Goal: Task Accomplishment & Management: Use online tool/utility

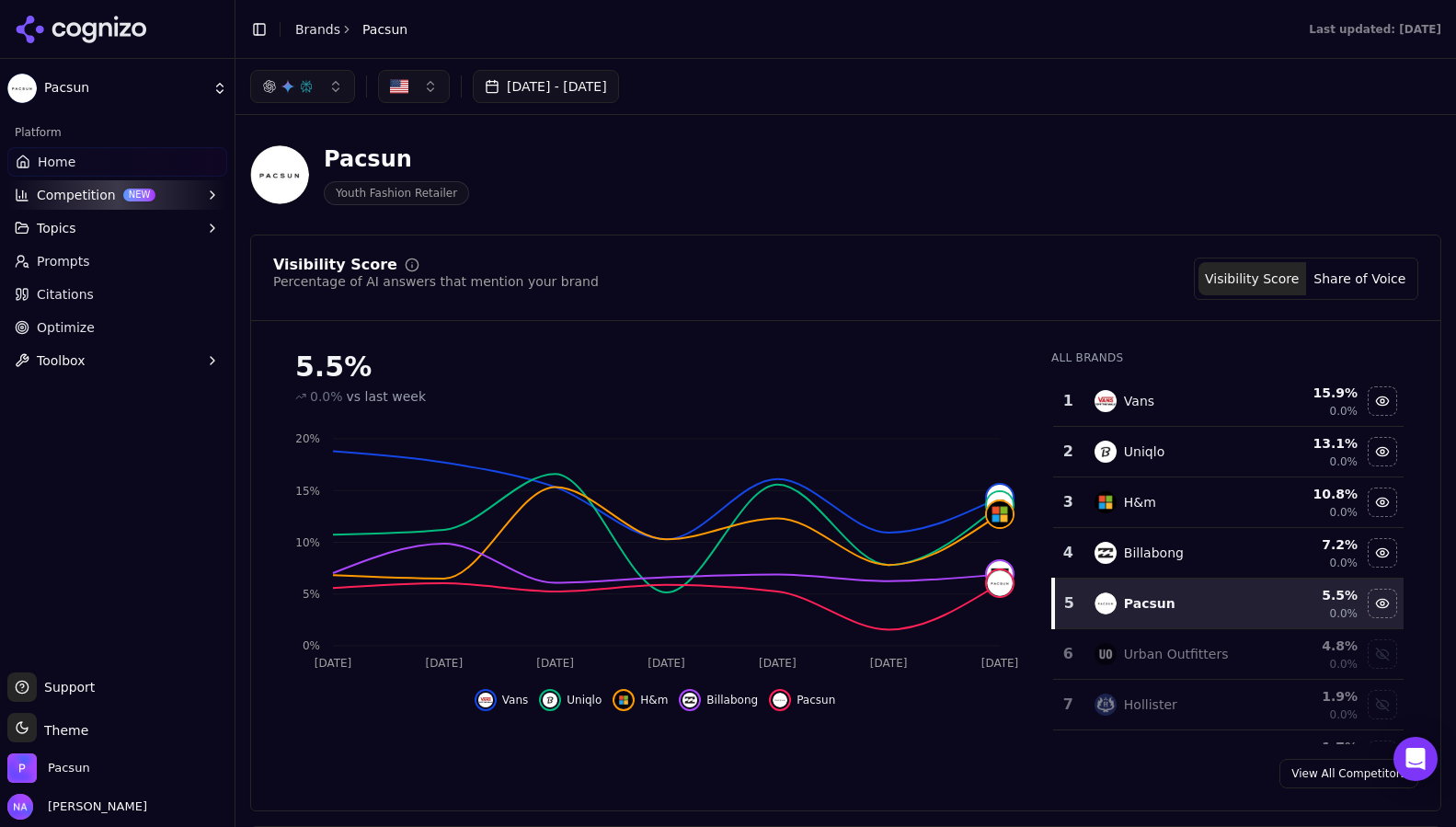
click at [81, 244] on ul "Home Competition NEW Topics Prompts Citations Optimize Toolbox" at bounding box center [117, 262] width 220 height 228
click at [79, 260] on span "Prompts" at bounding box center [63, 262] width 53 height 19
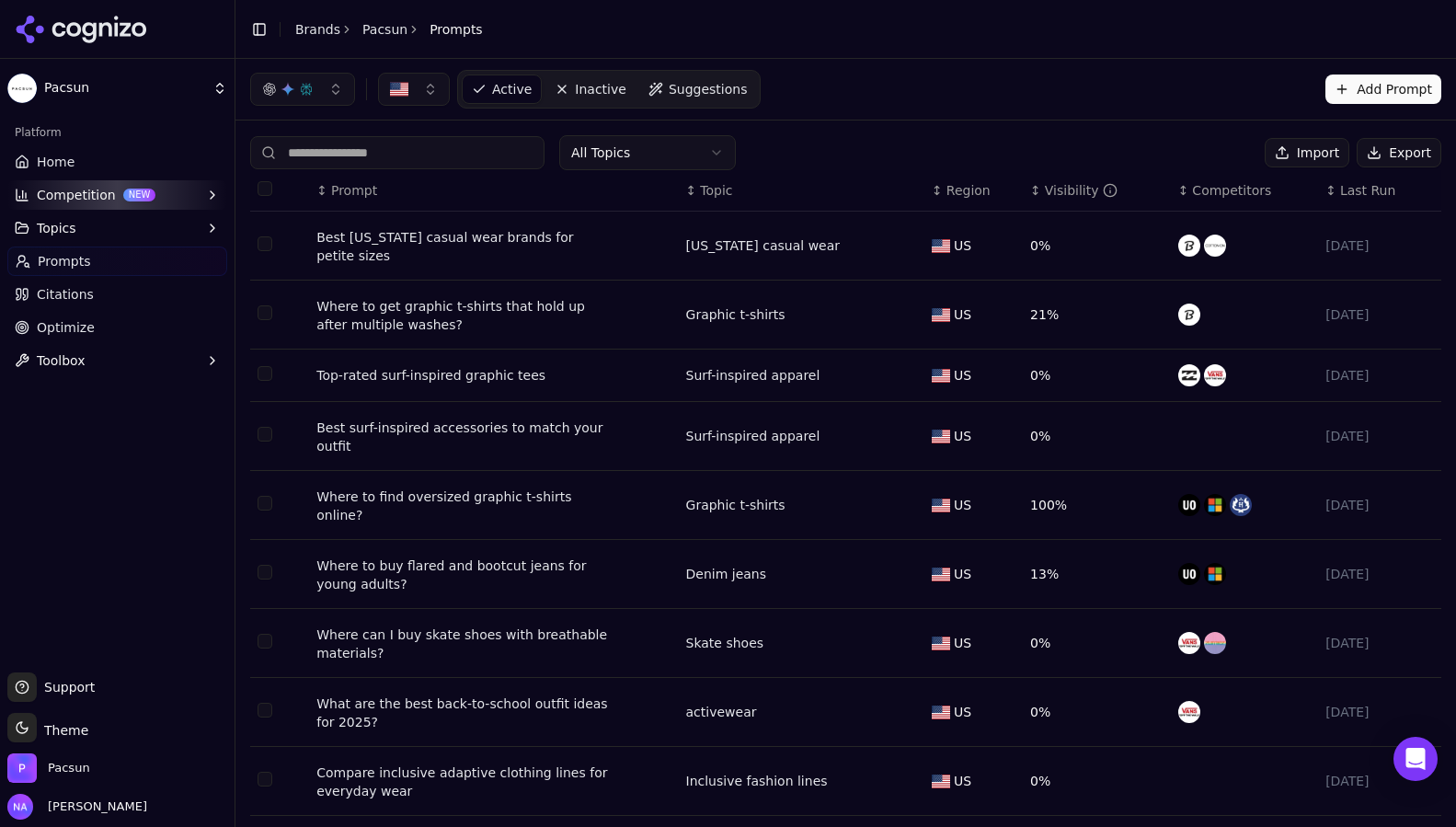
click at [684, 152] on html "Pacsun Platform Home Competition NEW Topics Prompts Citations Optimize Toolbox …" at bounding box center [728, 413] width 1456 height 827
click at [868, 139] on html "Pacsun Platform Home Competition NEW Topics Prompts Citations Optimize Toolbox …" at bounding box center [728, 413] width 1456 height 827
click at [1364, 192] on span "Last Run" at bounding box center [1367, 190] width 55 height 19
click at [1076, 187] on div "Visibility" at bounding box center [1081, 190] width 72 height 19
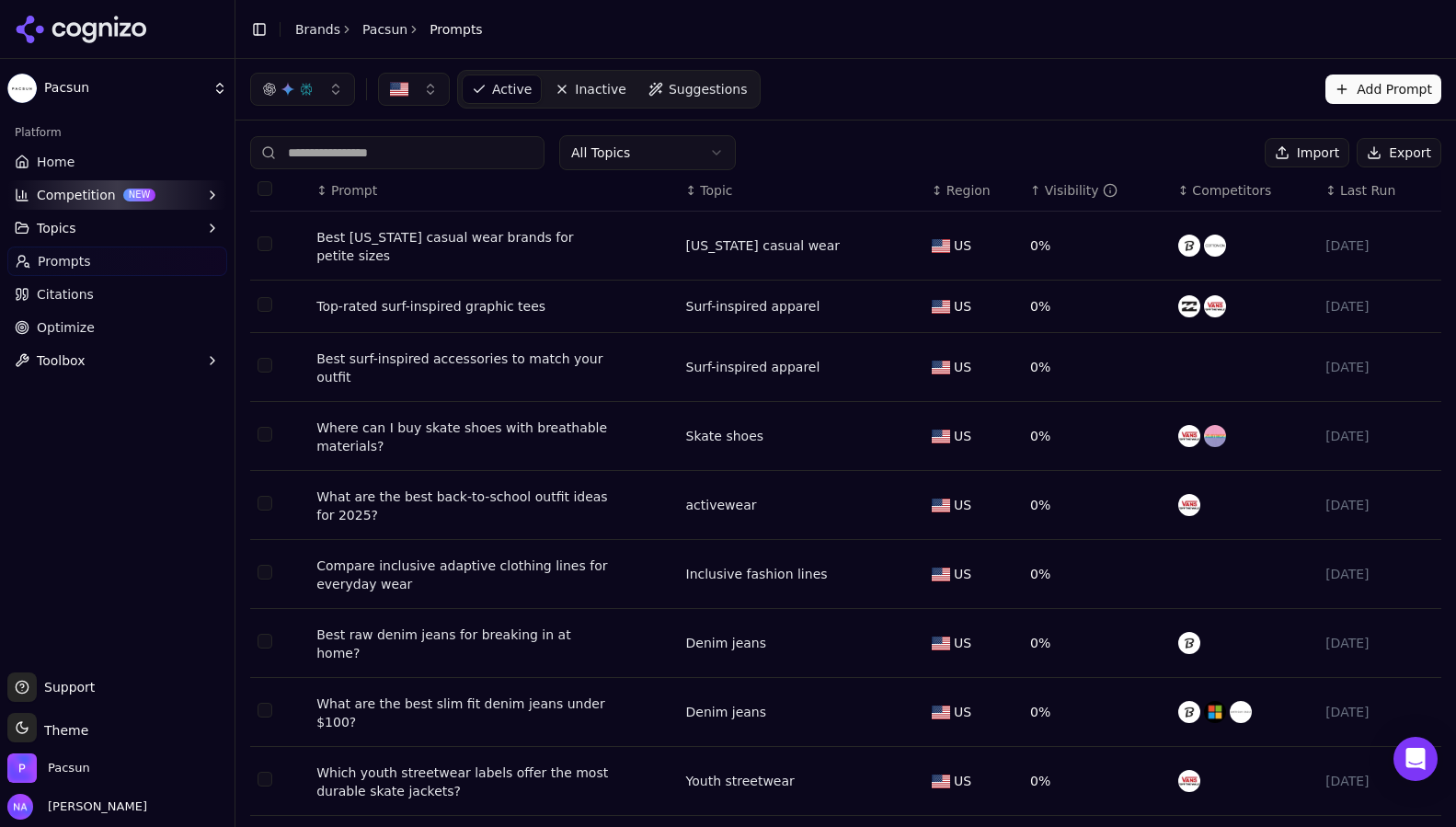
click at [1076, 187] on div "Visibility" at bounding box center [1081, 190] width 72 height 19
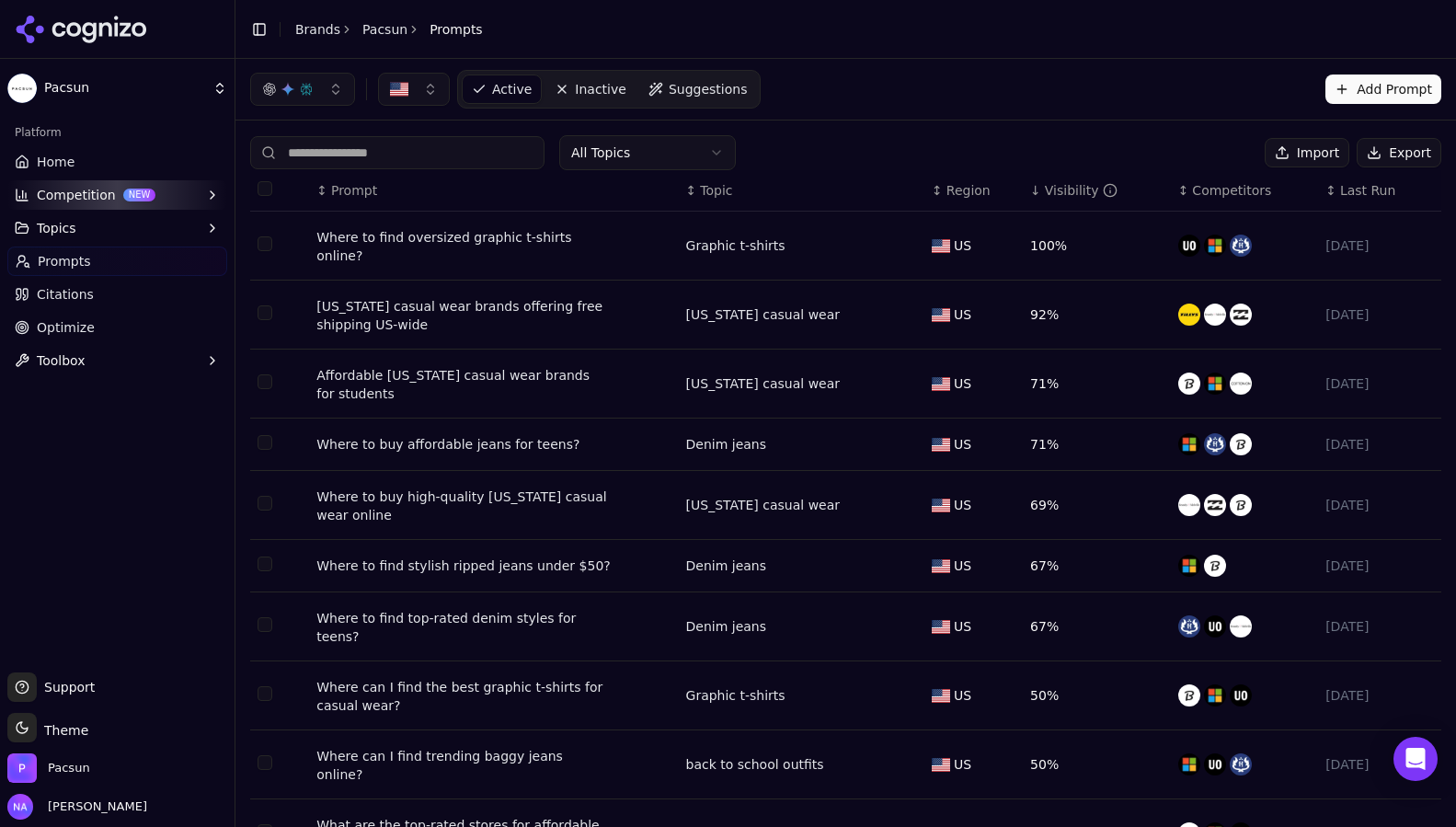
scroll to position [55, 0]
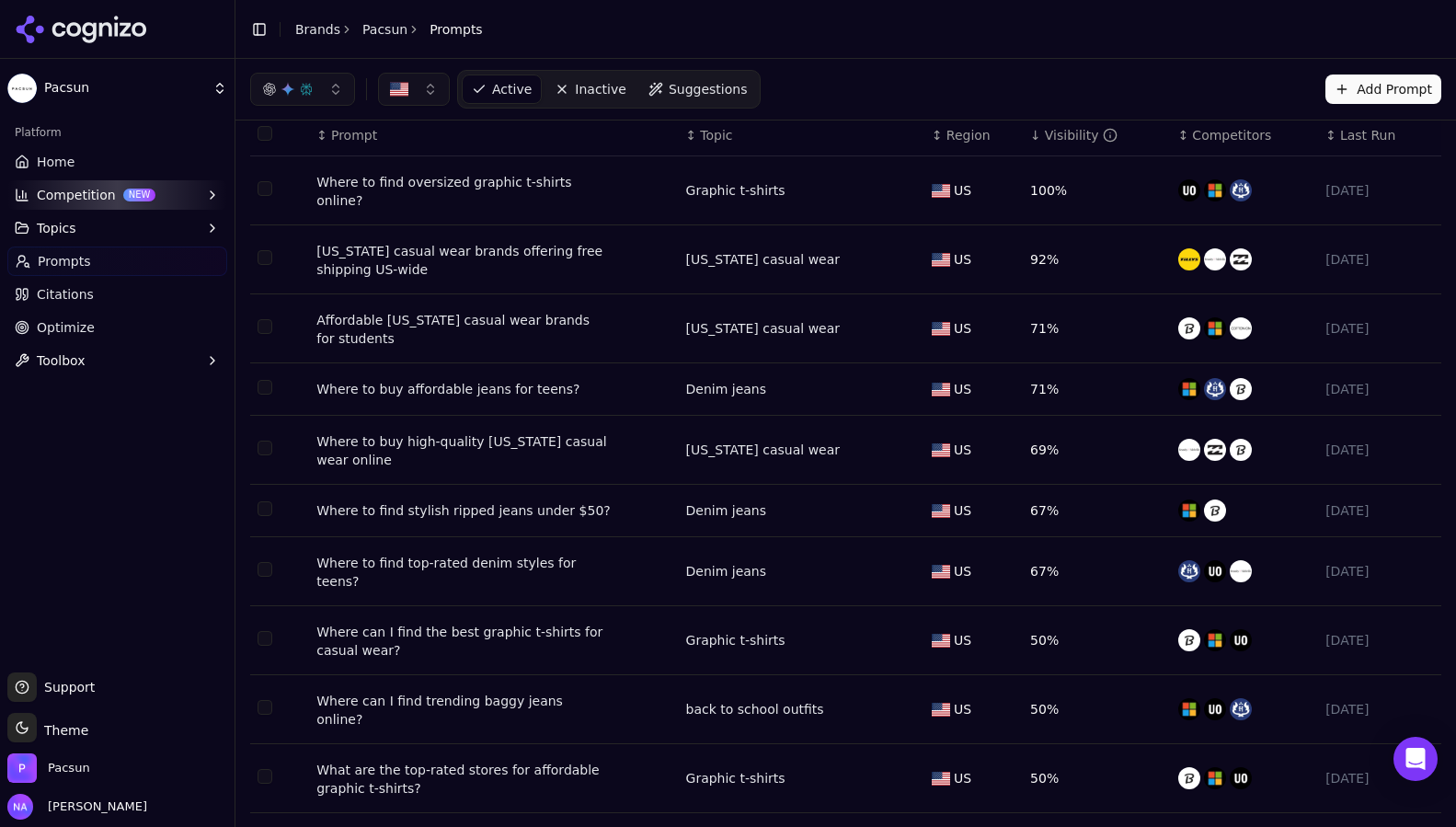
click at [375, 198] on td "Where to find oversized graphic t-shirts online?" at bounding box center [493, 191] width 368 height 69
click at [382, 180] on div "Where to find oversized graphic t-shirts online?" at bounding box center [463, 191] width 294 height 37
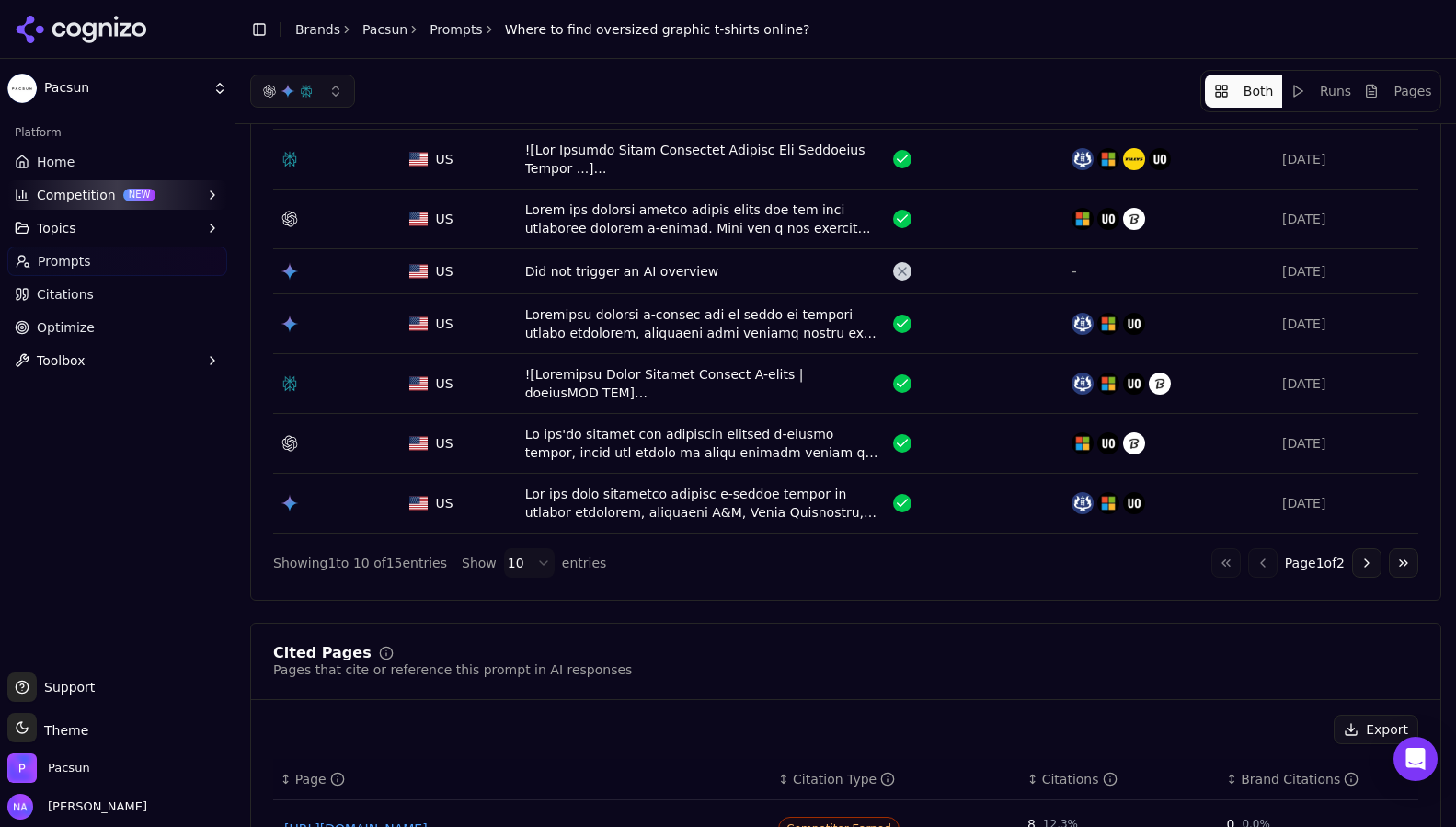
scroll to position [286, 0]
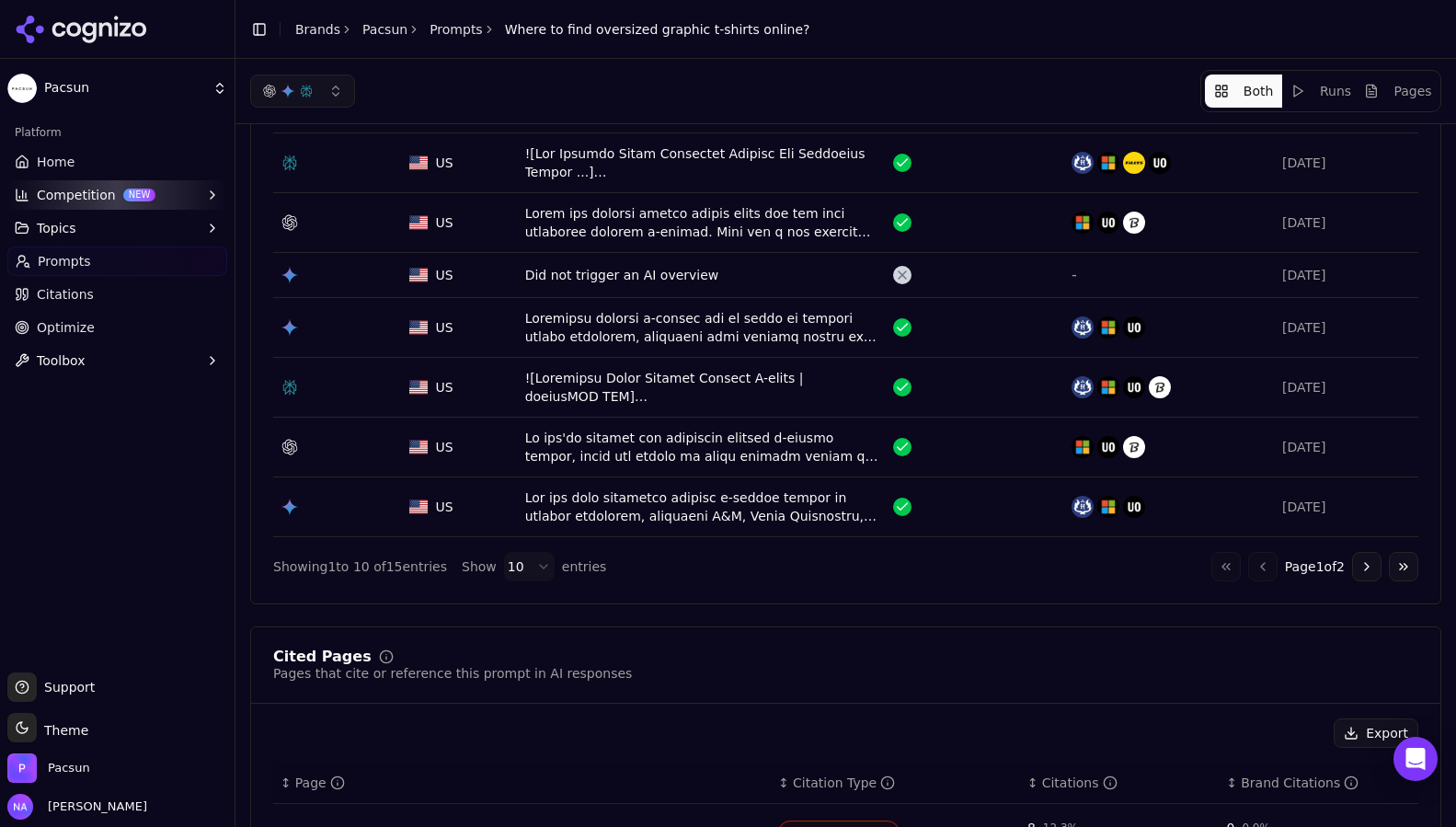
click at [1366, 565] on button "Go to next page" at bounding box center [1367, 567] width 30 height 30
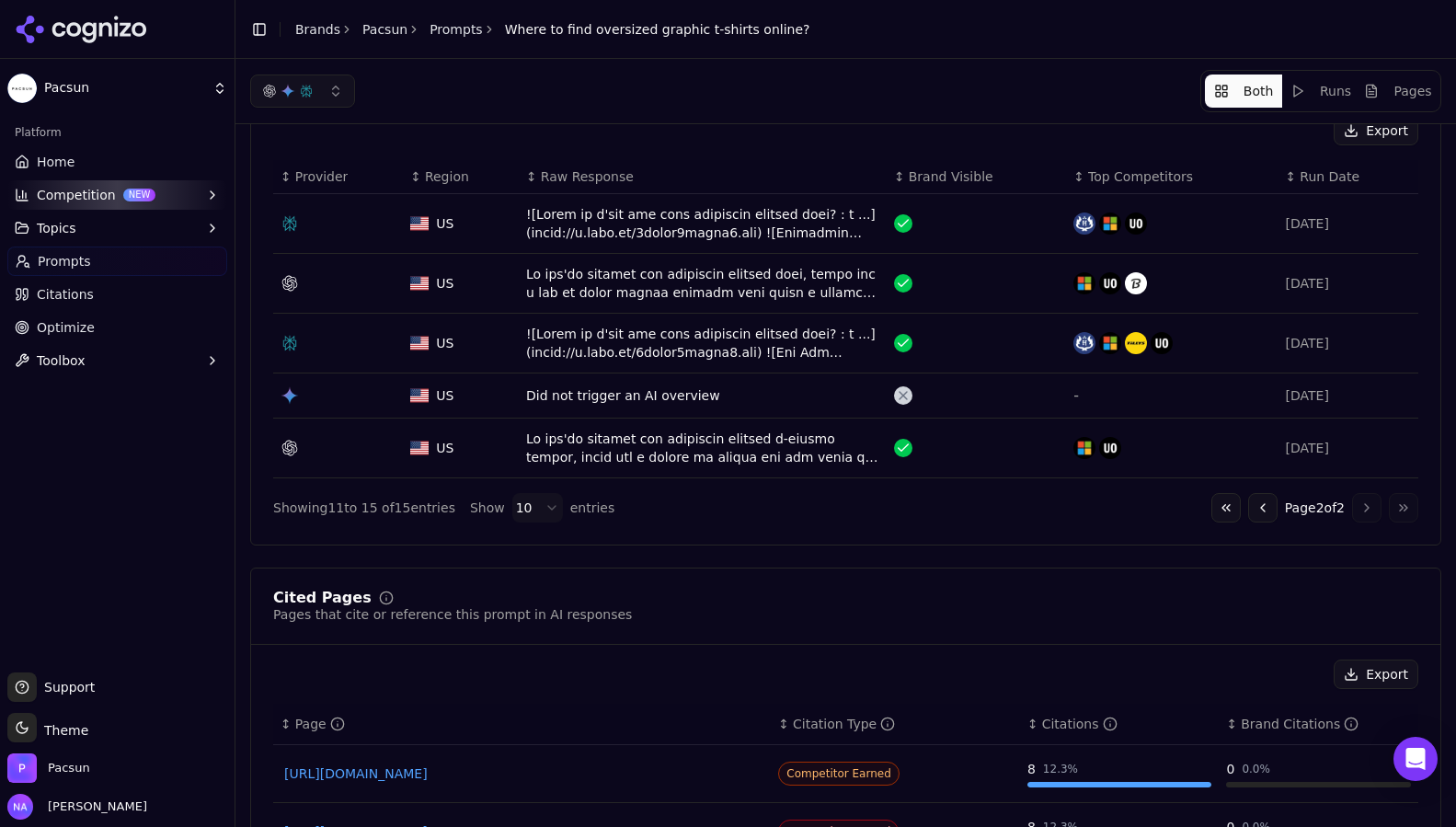
scroll to position [0, 0]
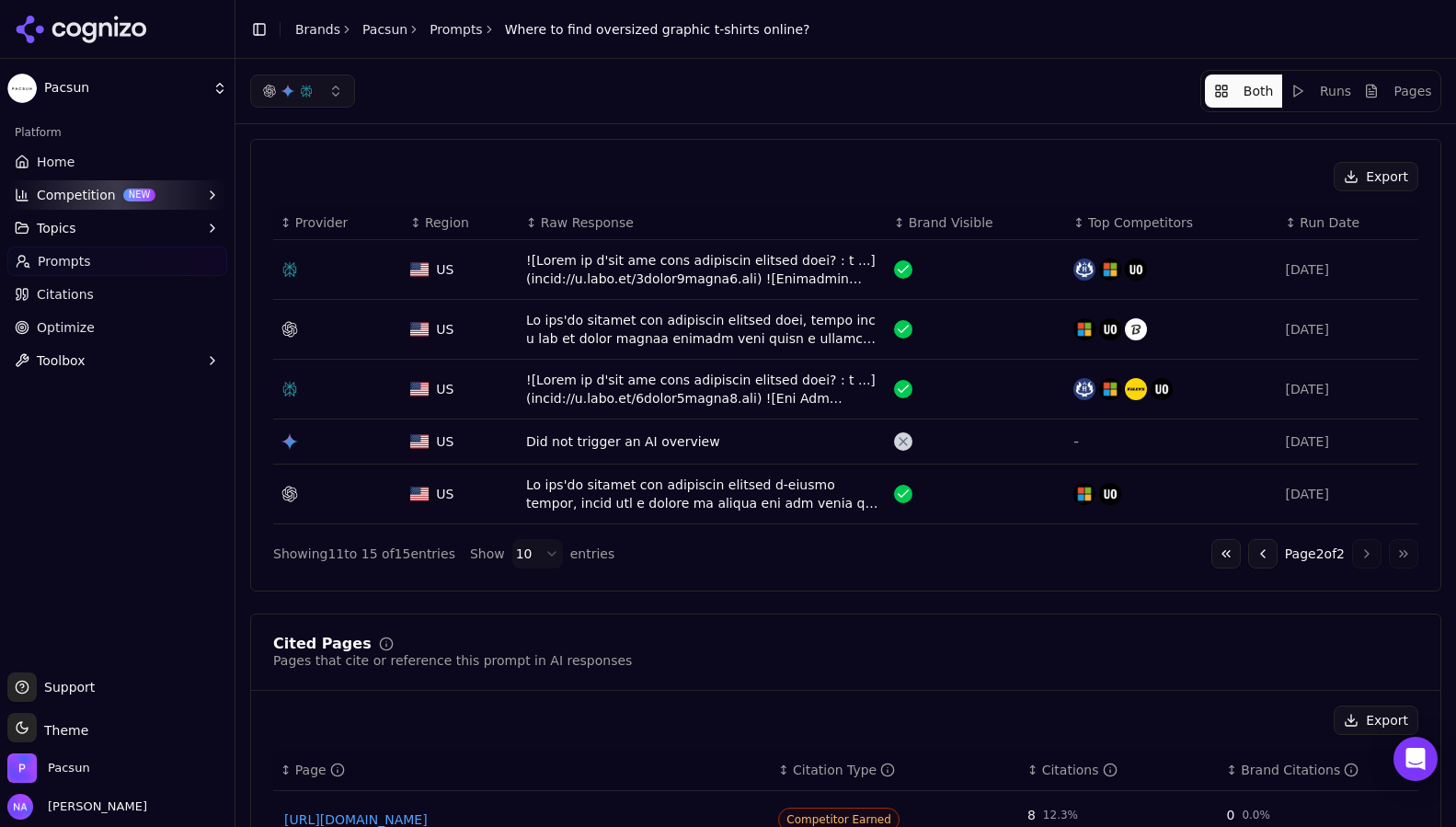
click at [1318, 217] on span "Run Date" at bounding box center [1330, 223] width 59 height 19
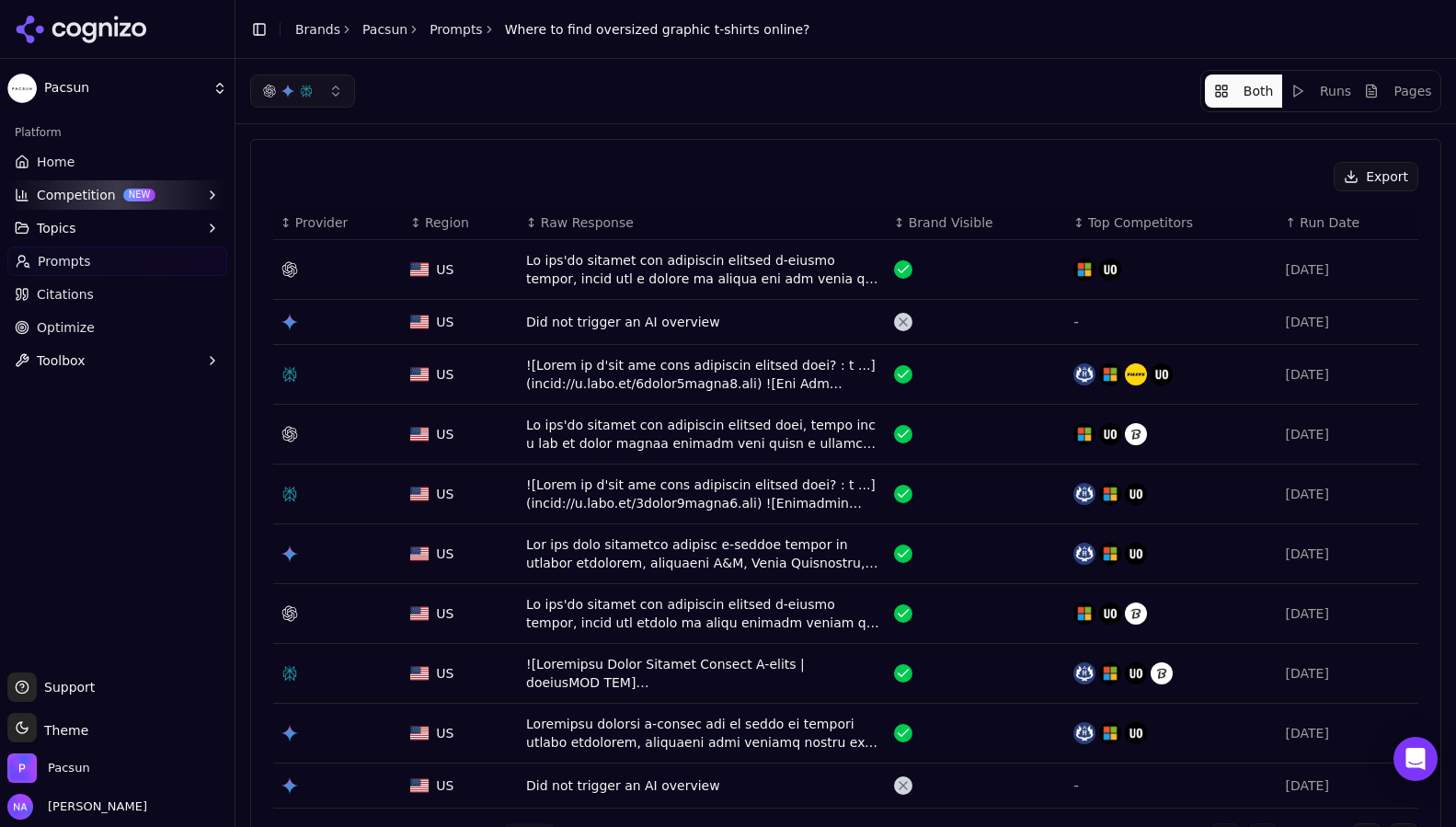
click at [1318, 217] on span "Run Date" at bounding box center [1330, 223] width 59 height 19
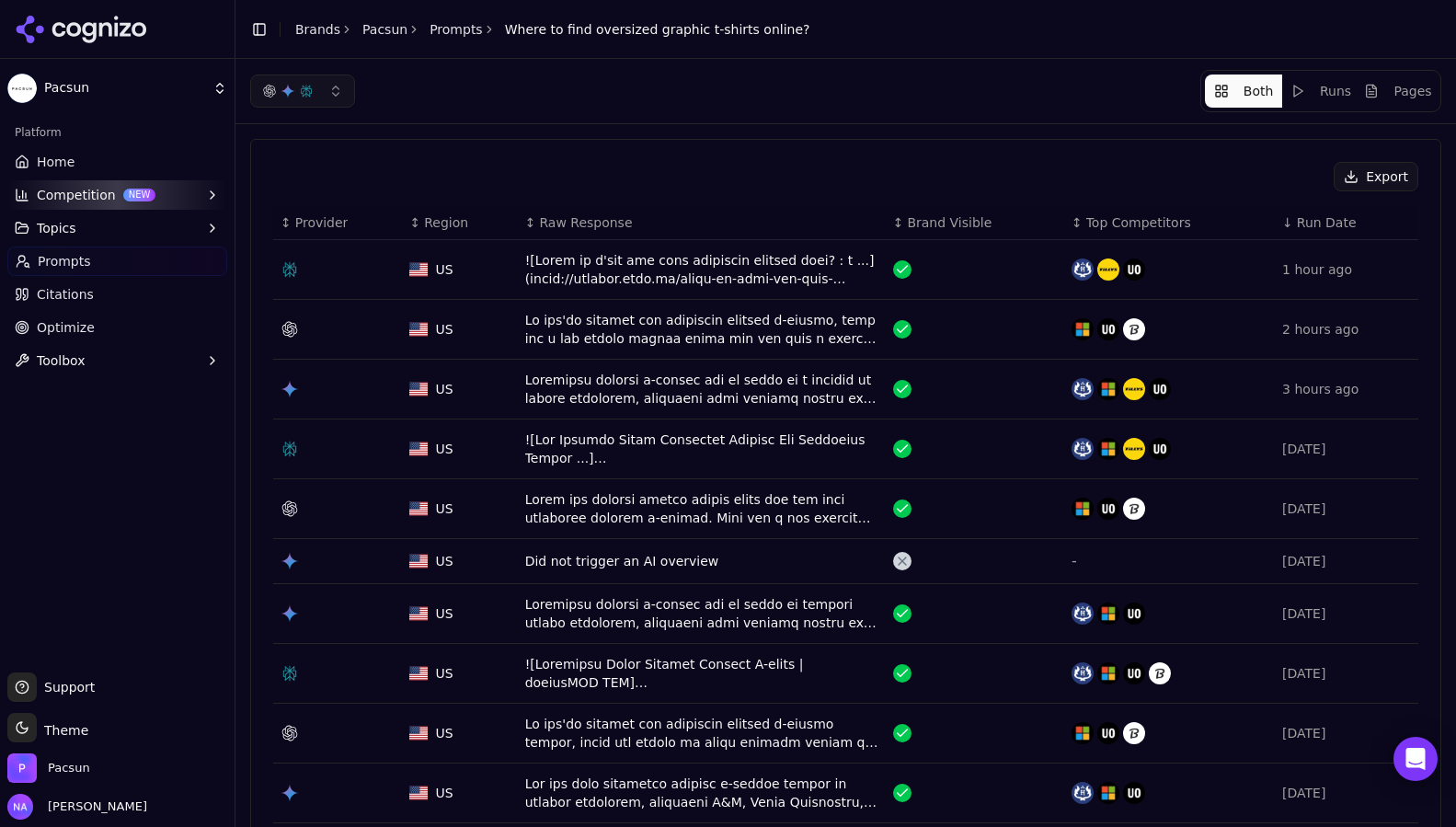
click at [1318, 217] on span "Run Date" at bounding box center [1327, 223] width 59 height 19
click at [1316, 229] on span "Run Date" at bounding box center [1327, 223] width 59 height 19
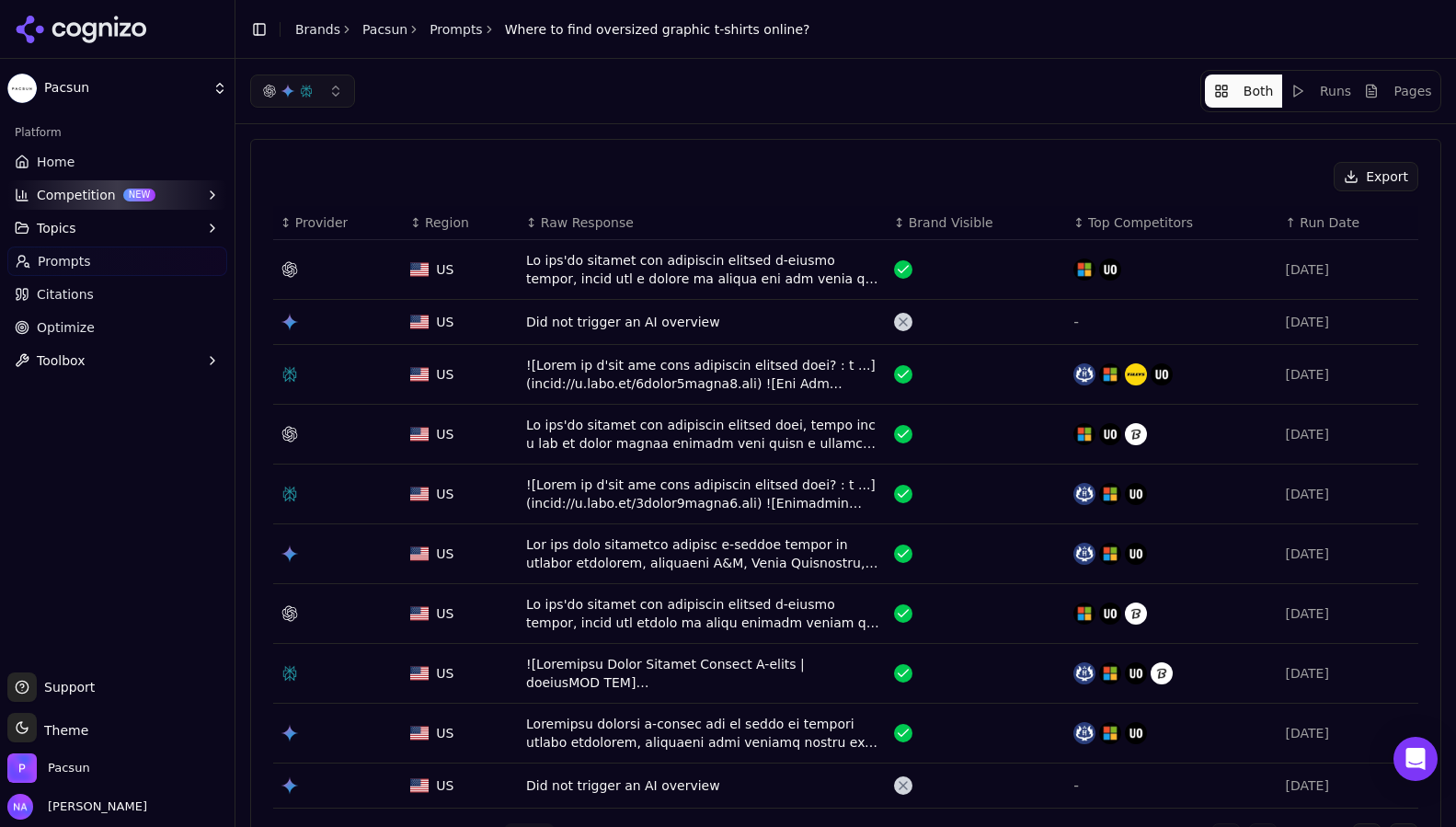
click at [1316, 220] on span "Run Date" at bounding box center [1330, 223] width 59 height 19
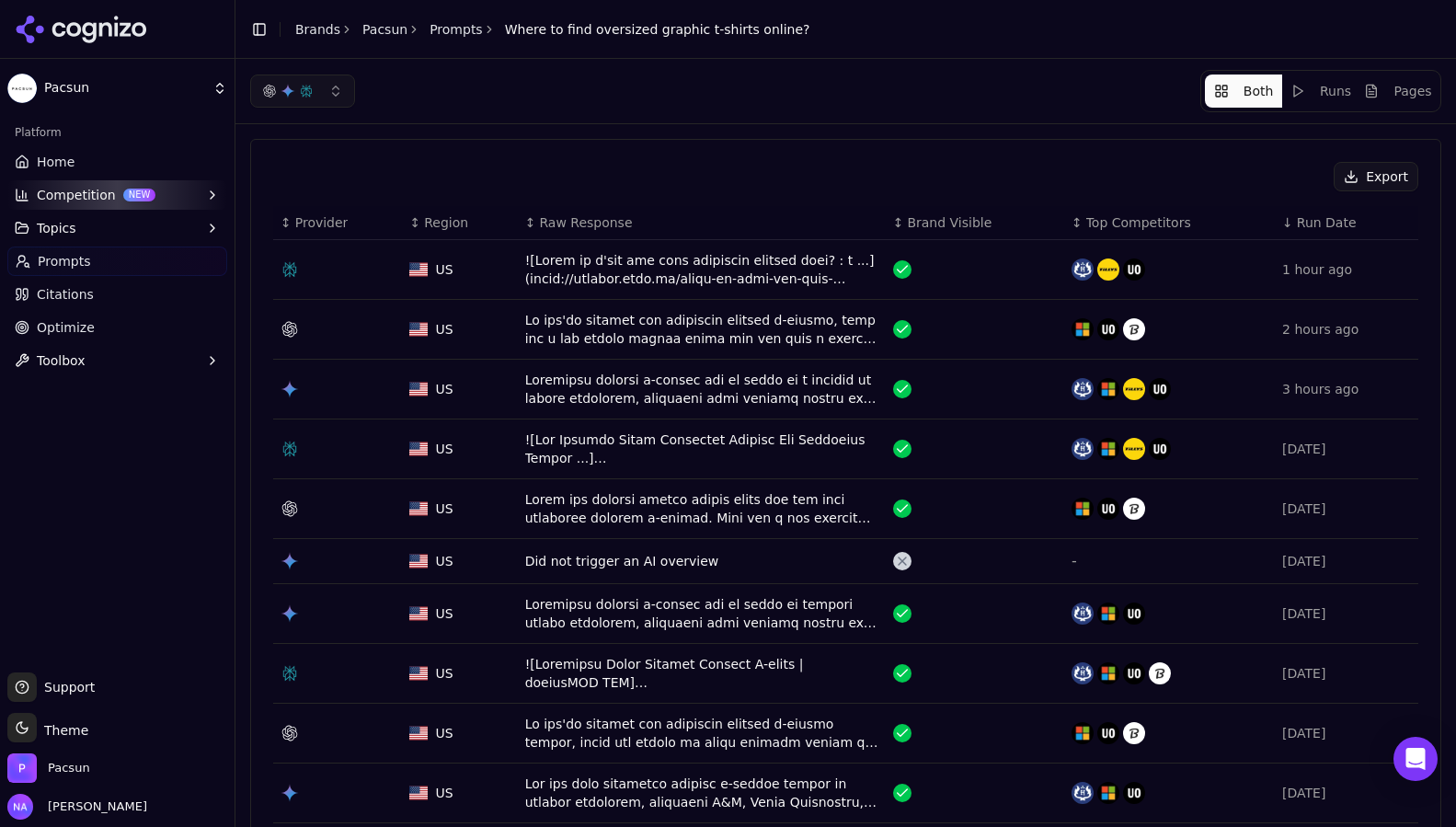
click at [1316, 220] on span "Run Date" at bounding box center [1327, 223] width 59 height 19
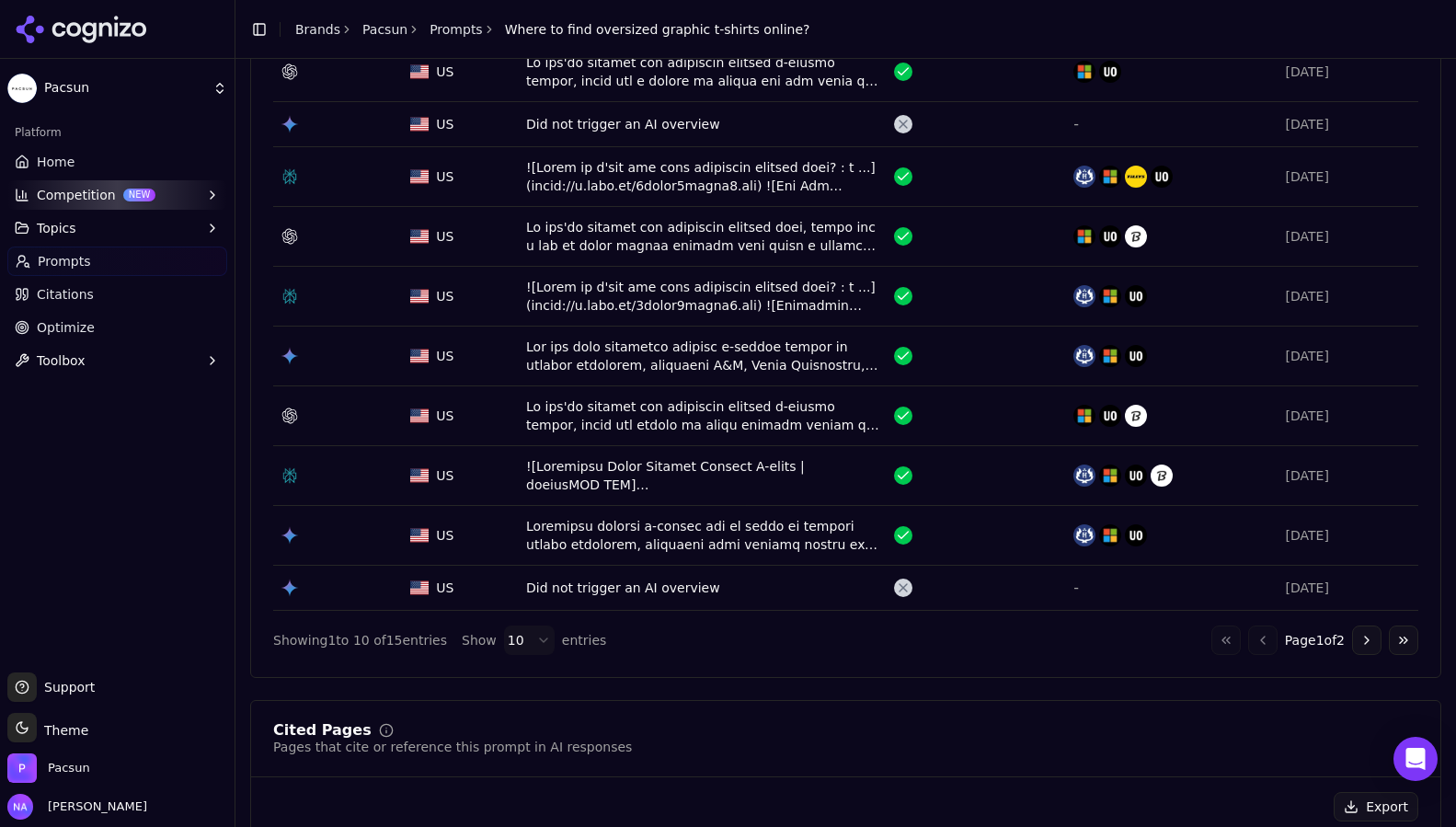
scroll to position [210, 0]
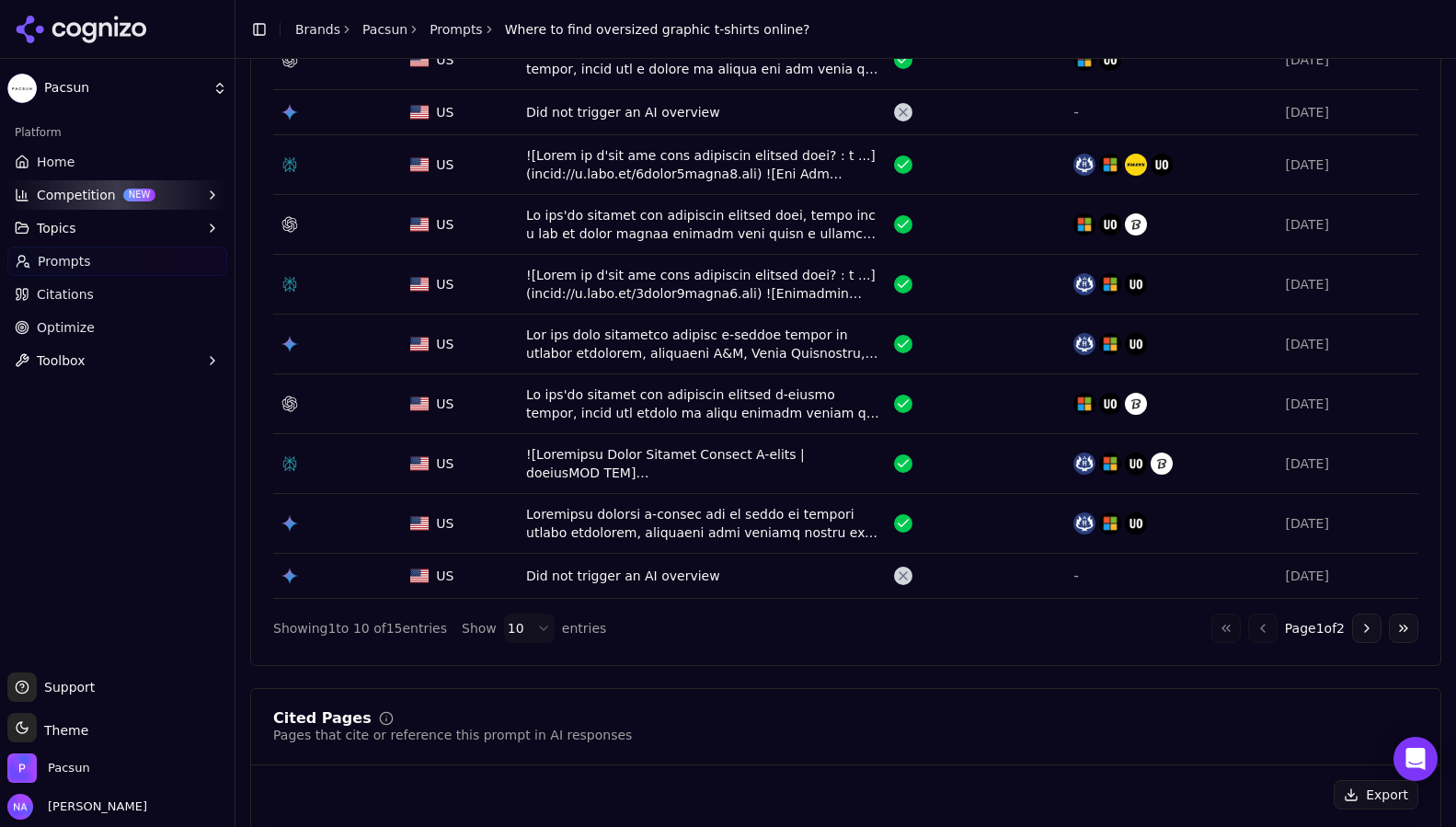
click at [1359, 627] on button "Go to next page" at bounding box center [1367, 628] width 30 height 30
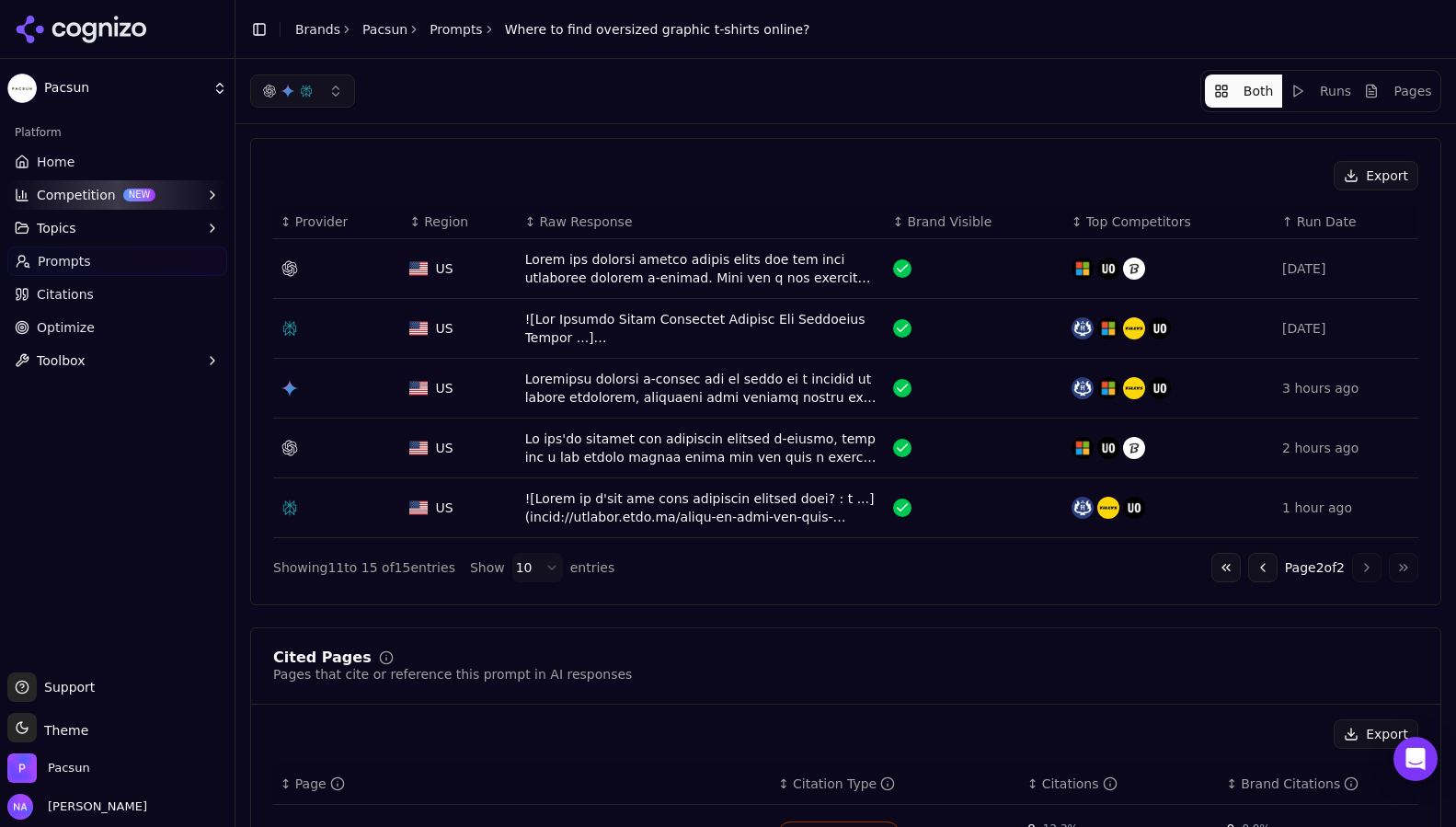
scroll to position [0, 0]
click at [1255, 573] on button "Go to previous page" at bounding box center [1263, 569] width 30 height 30
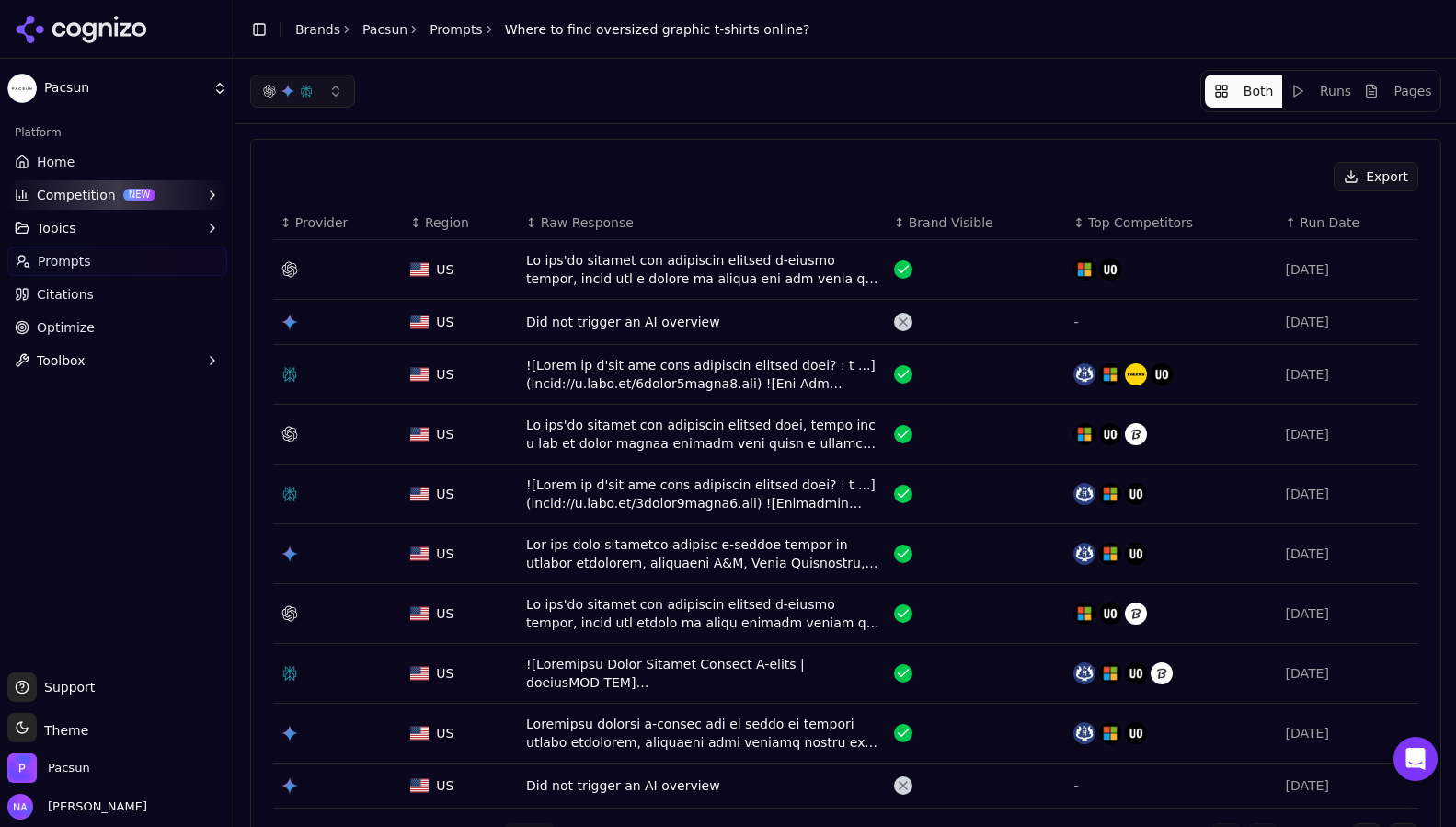
click at [715, 179] on div "Export" at bounding box center [845, 176] width 1145 height 30
click at [125, 339] on link "Optimize" at bounding box center [117, 328] width 220 height 30
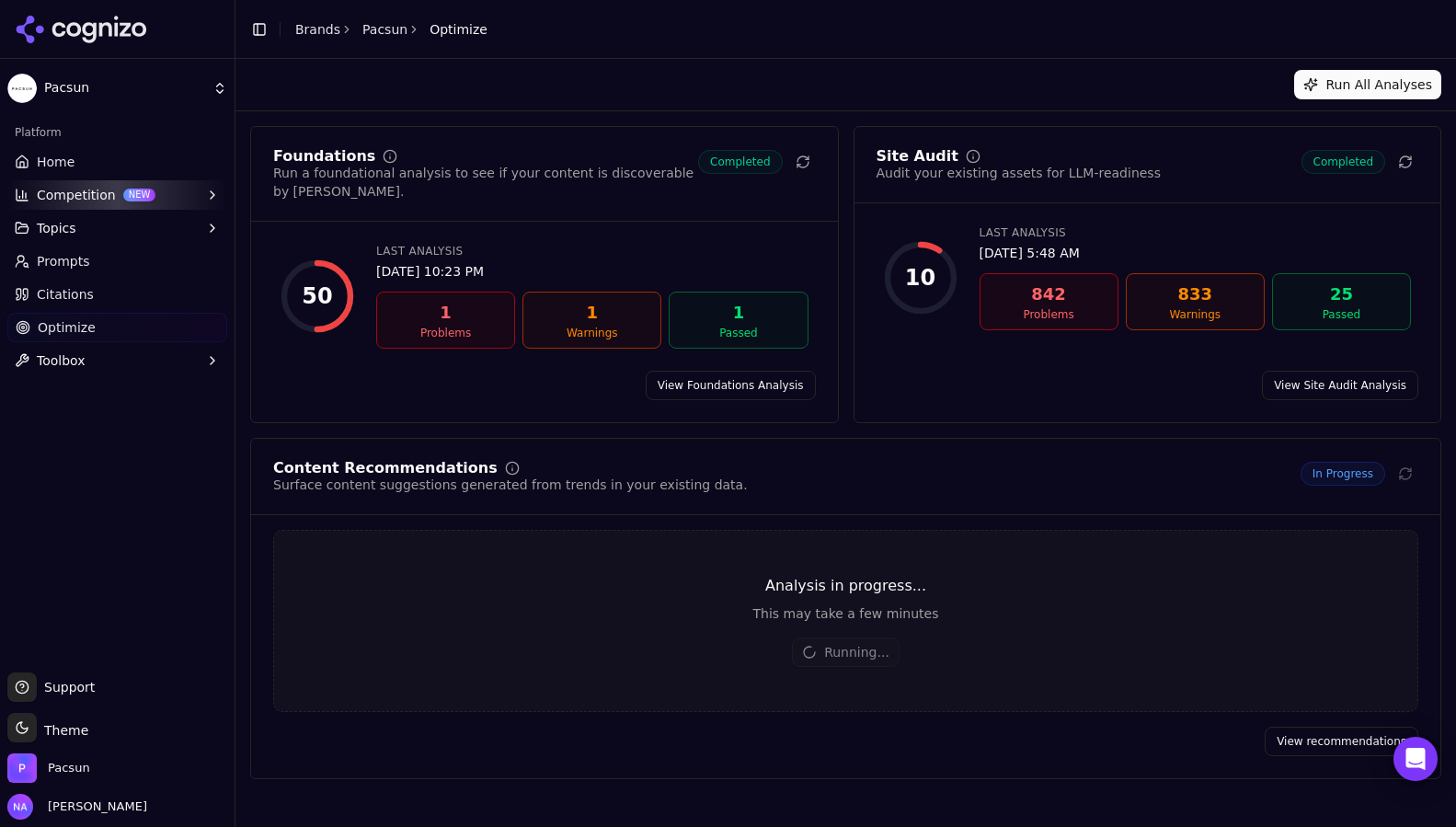
click at [1015, 352] on div "Site Audit Audit your existing assets for LLM-readiness Completed 10 Last Analy…" at bounding box center [1148, 275] width 588 height 297
click at [1070, 159] on div "Site Audit" at bounding box center [1019, 157] width 284 height 15
click at [78, 261] on span "Prompts" at bounding box center [63, 262] width 53 height 19
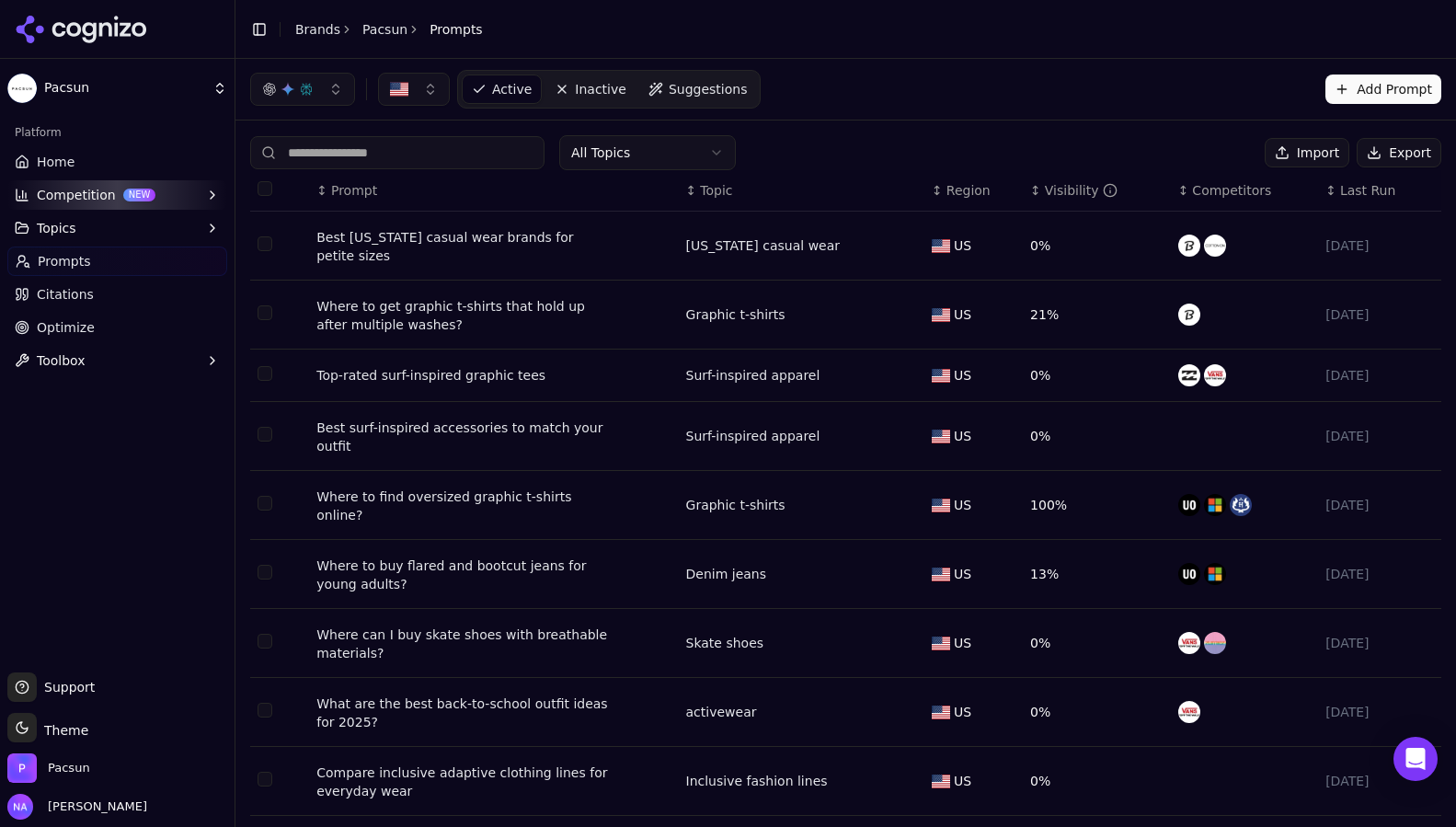
click at [698, 88] on span "Suggestions" at bounding box center [708, 89] width 79 height 19
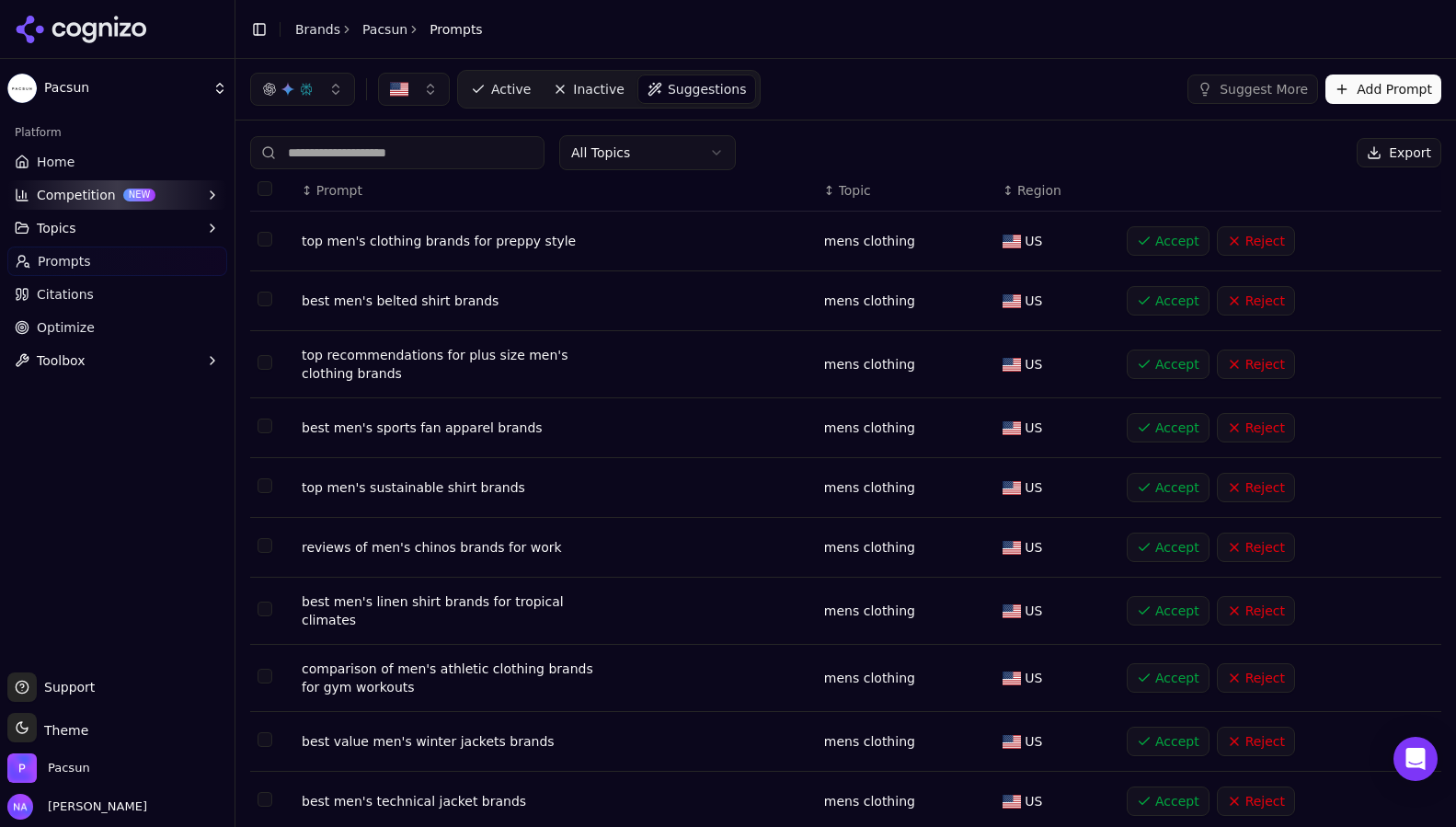
click at [867, 193] on span "Topic" at bounding box center [855, 190] width 32 height 19
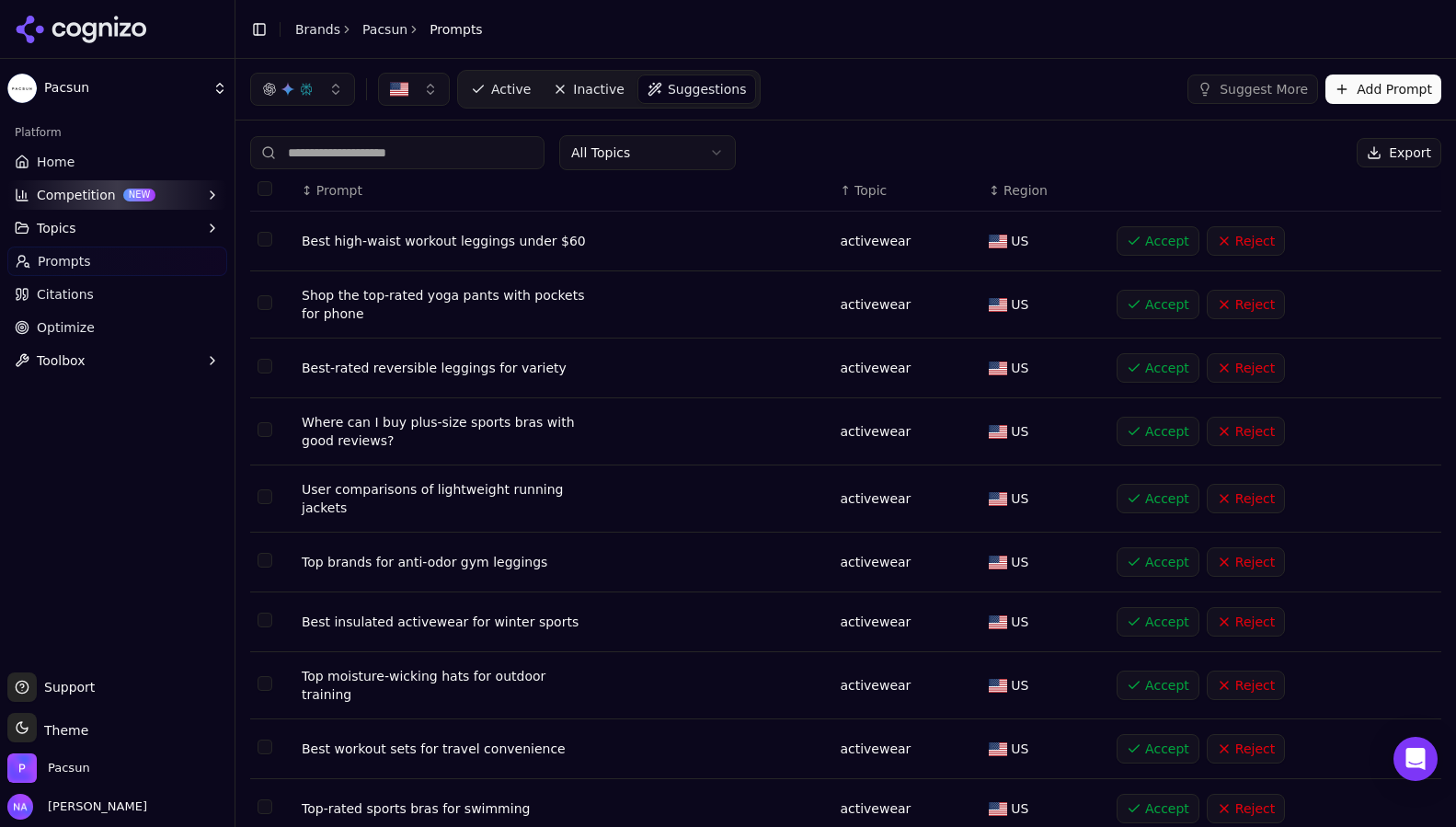
click at [867, 193] on span "Topic" at bounding box center [870, 190] width 32 height 19
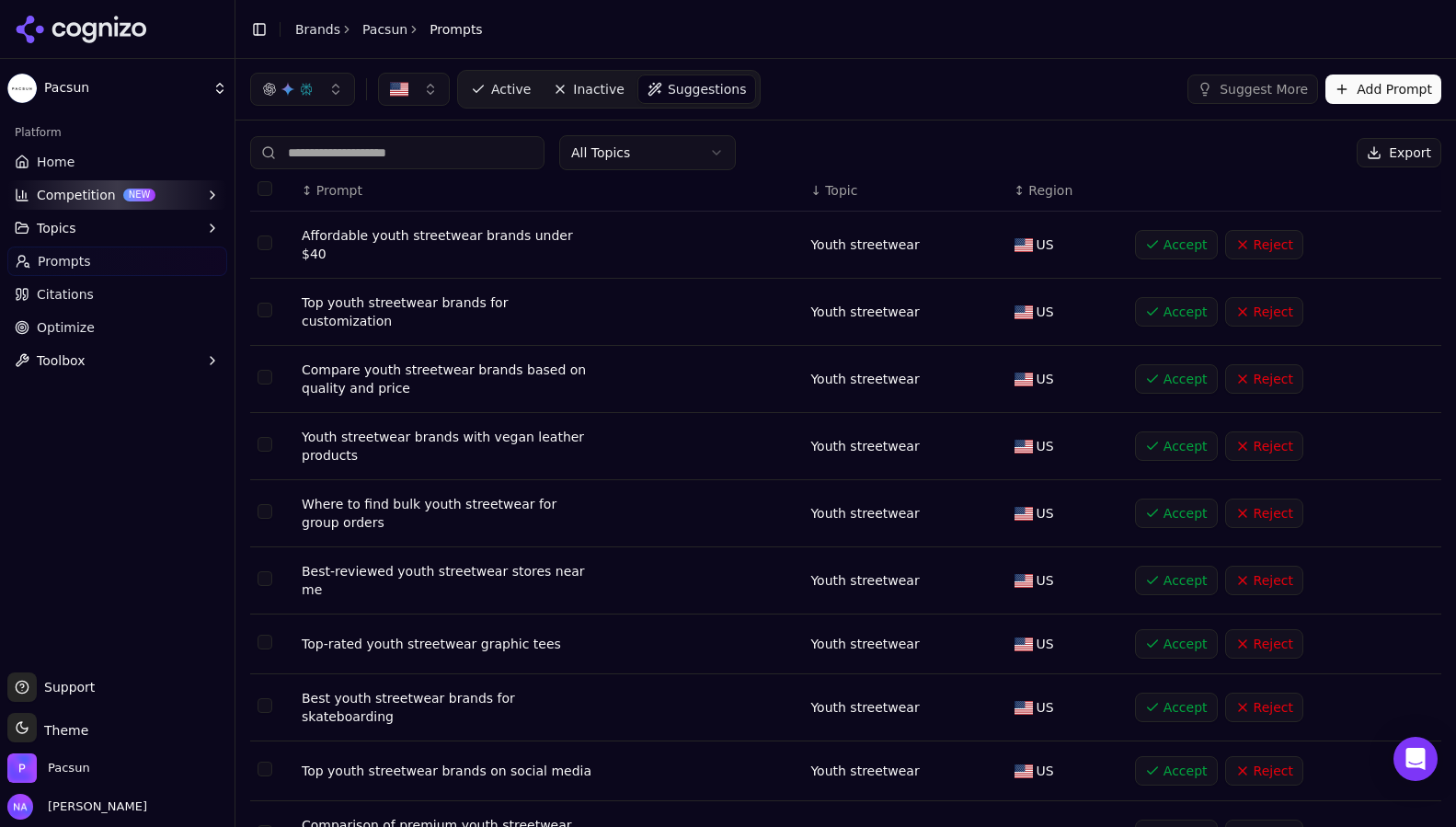
click at [857, 193] on span "Topic" at bounding box center [841, 190] width 32 height 19
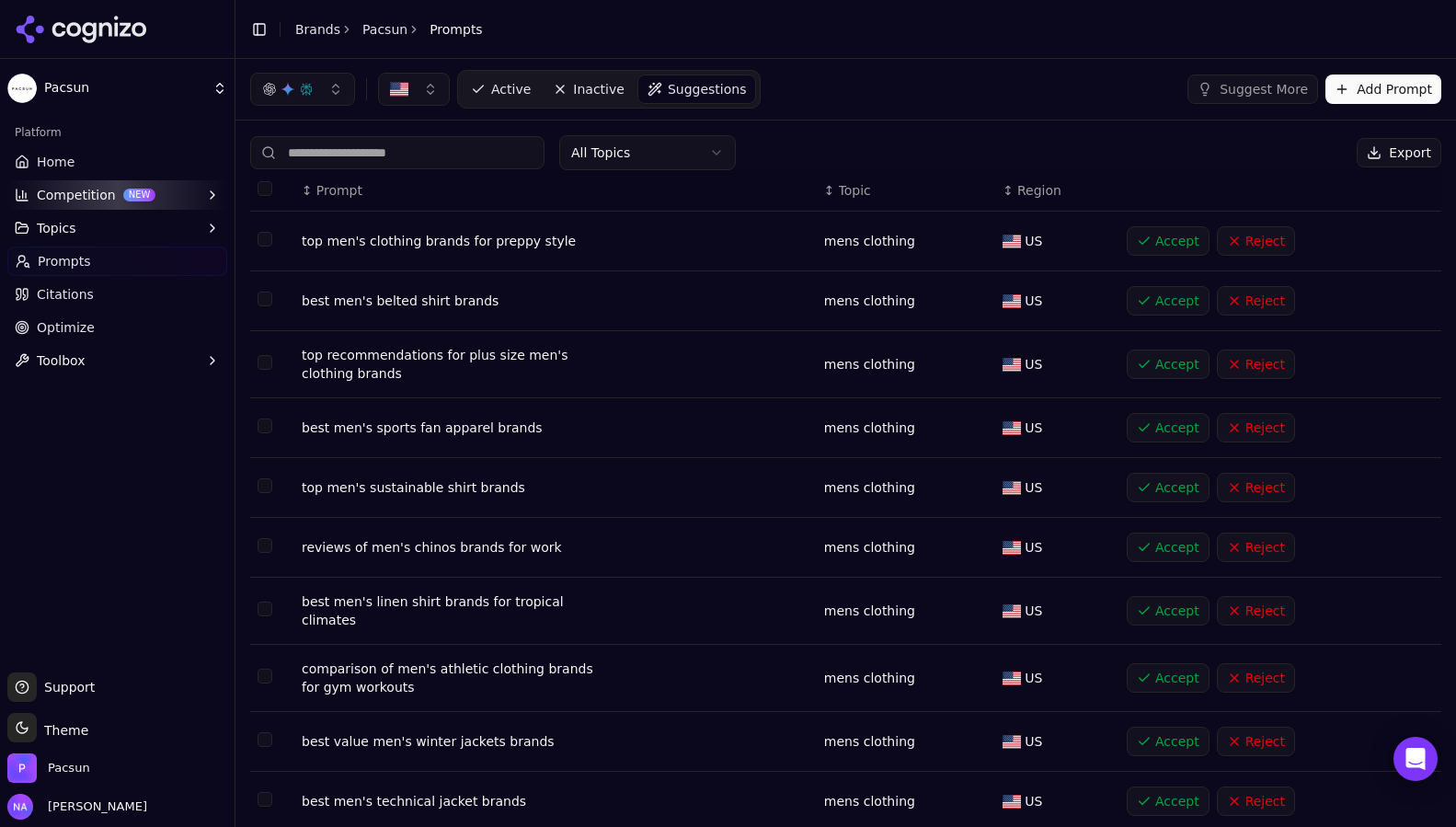
click at [867, 193] on span "Topic" at bounding box center [855, 190] width 32 height 19
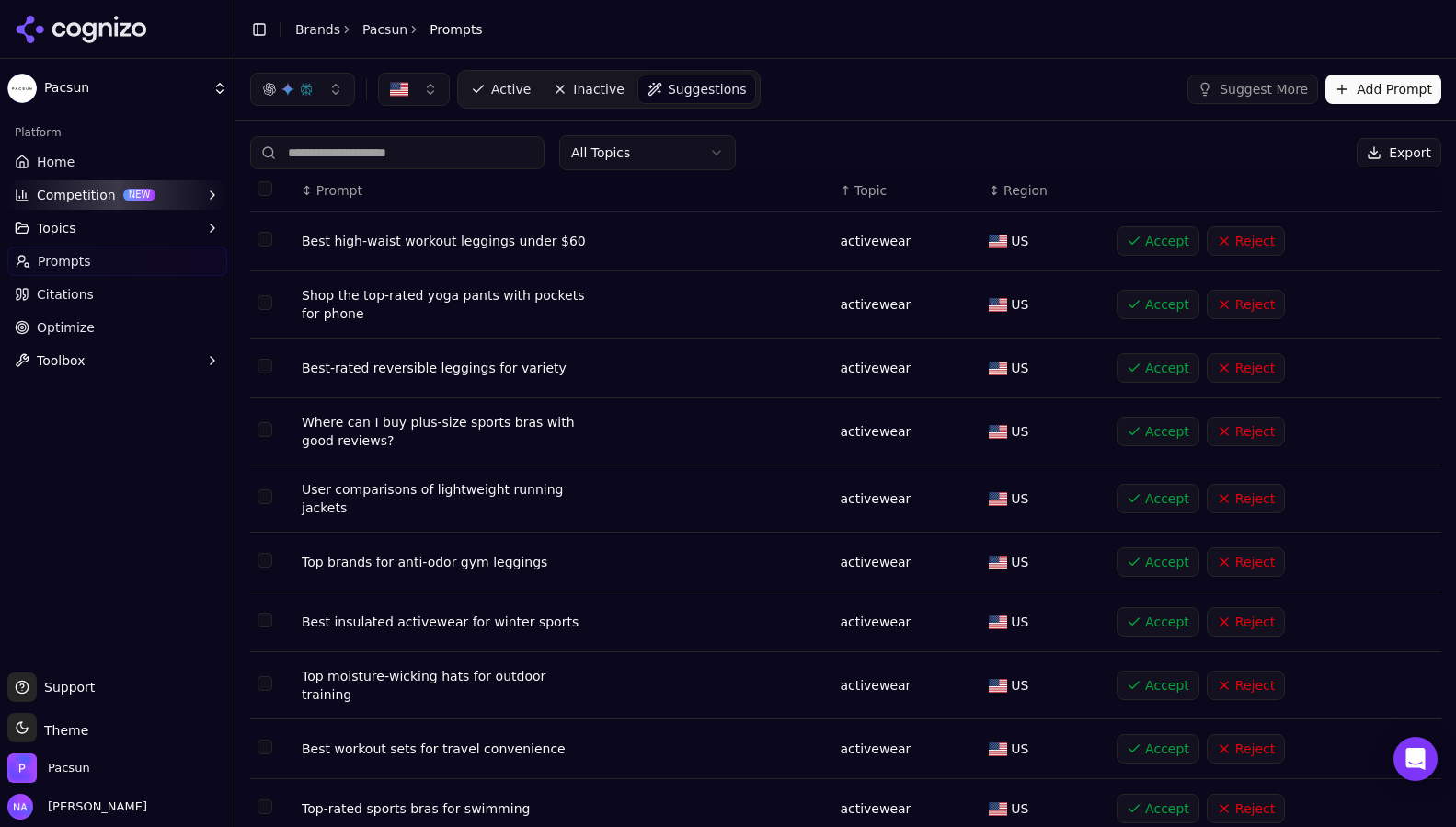
click at [867, 193] on span "Topic" at bounding box center [870, 190] width 32 height 19
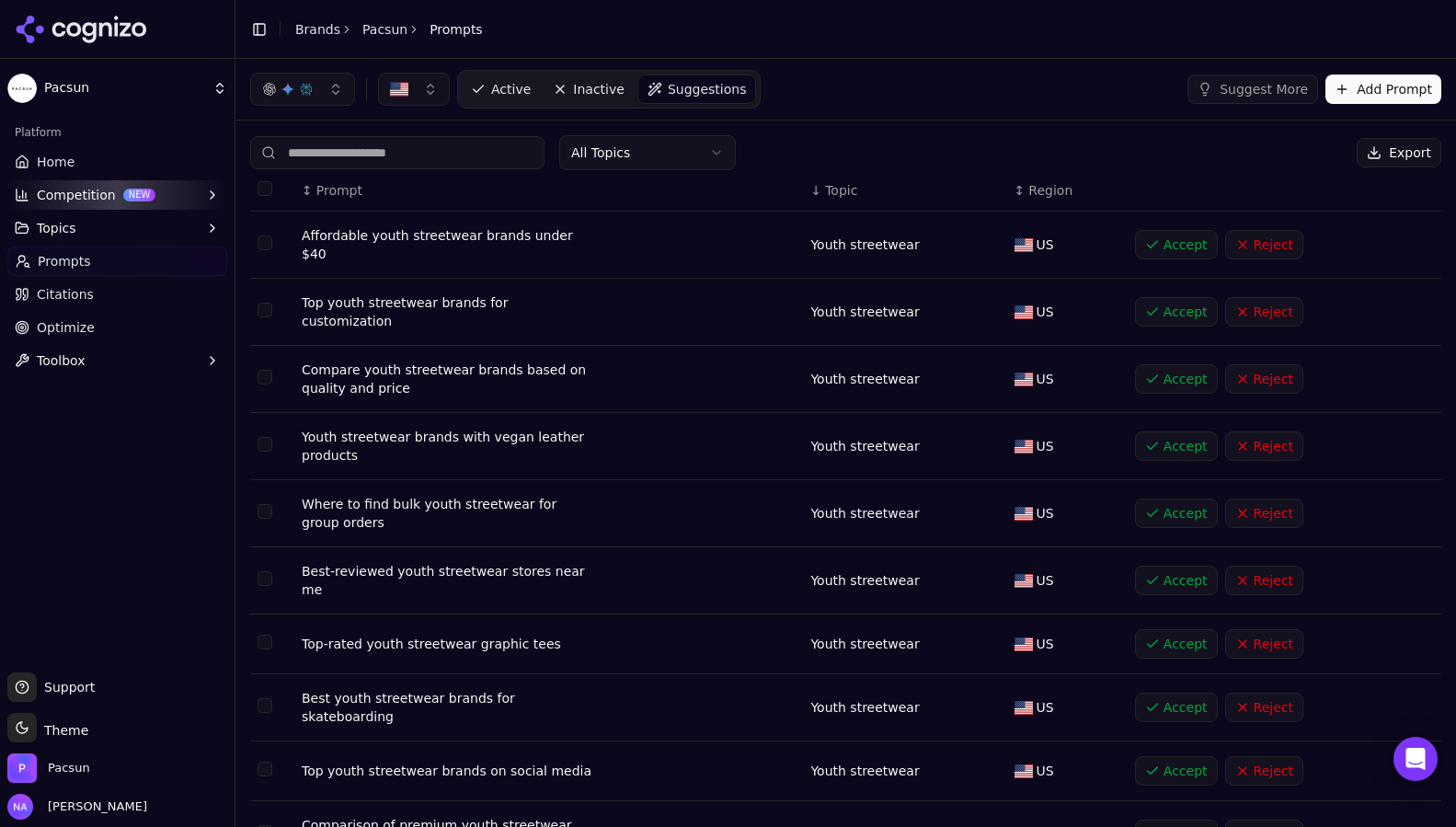
click at [1161, 243] on button "Accept" at bounding box center [1176, 245] width 83 height 30
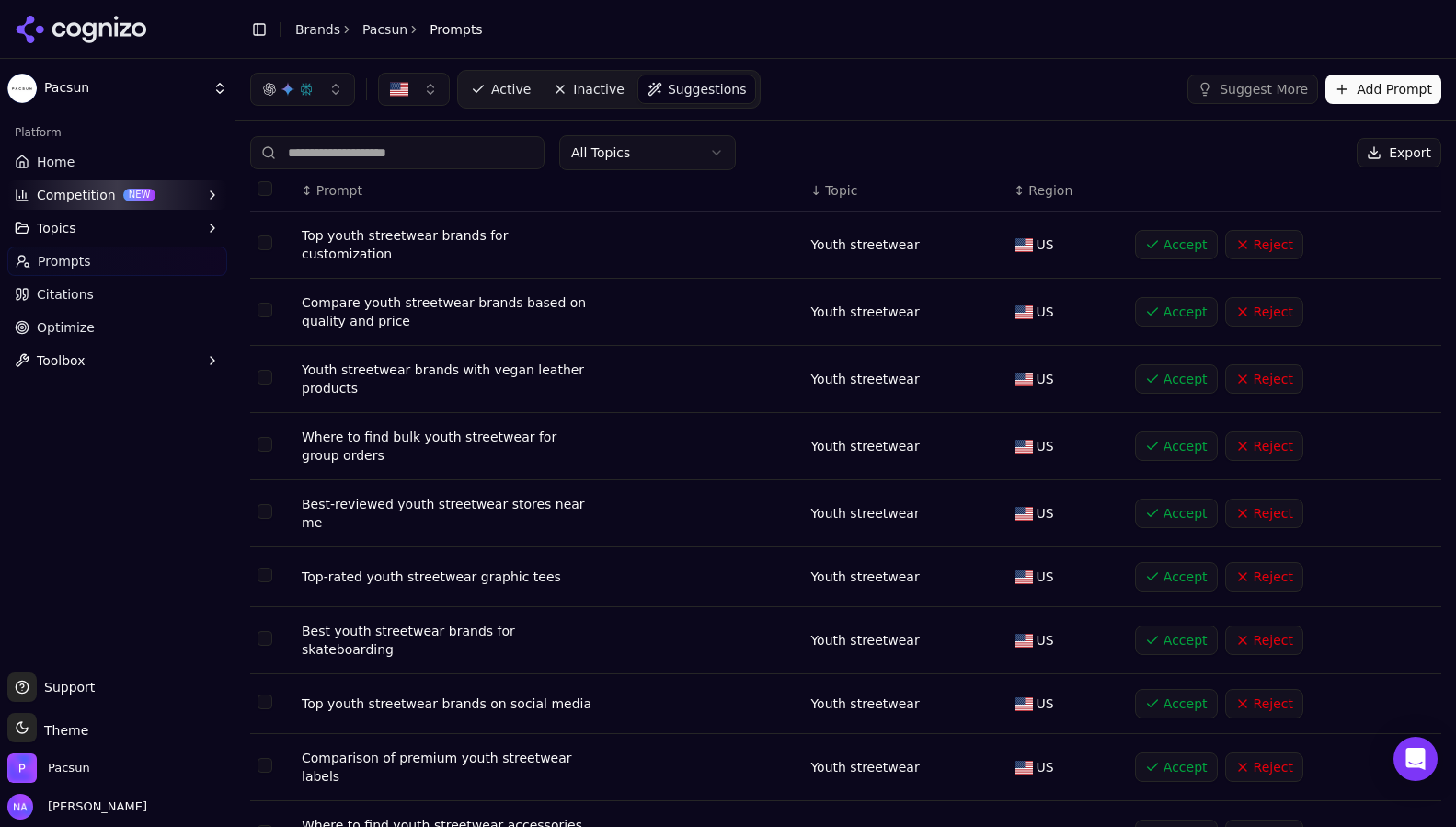
click at [1174, 301] on button "Accept" at bounding box center [1176, 312] width 83 height 30
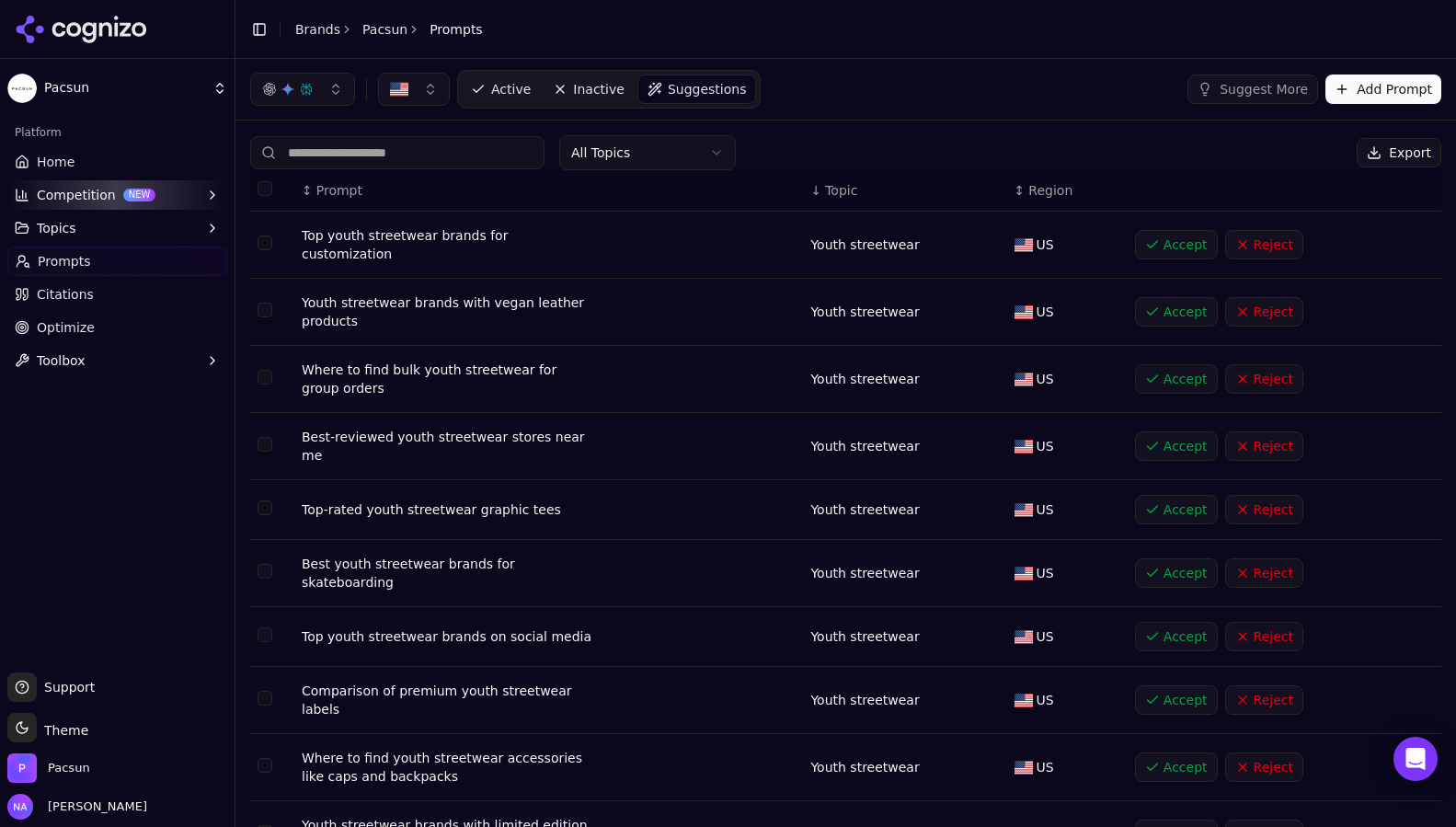
click at [1153, 432] on button "Accept" at bounding box center [1176, 446] width 83 height 30
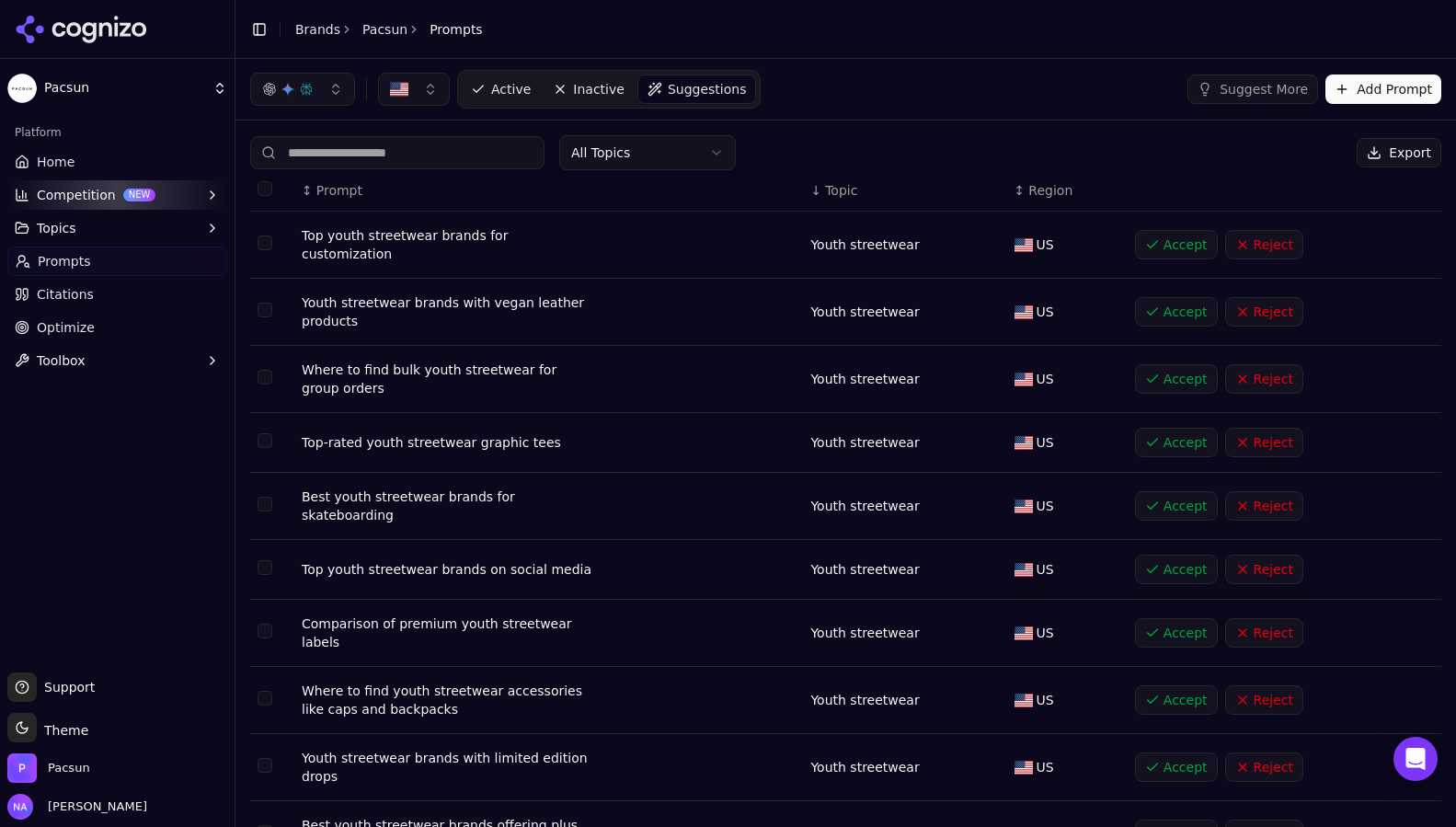
click at [1158, 621] on button "Accept" at bounding box center [1176, 633] width 83 height 30
click at [1176, 555] on button "Accept" at bounding box center [1176, 570] width 83 height 30
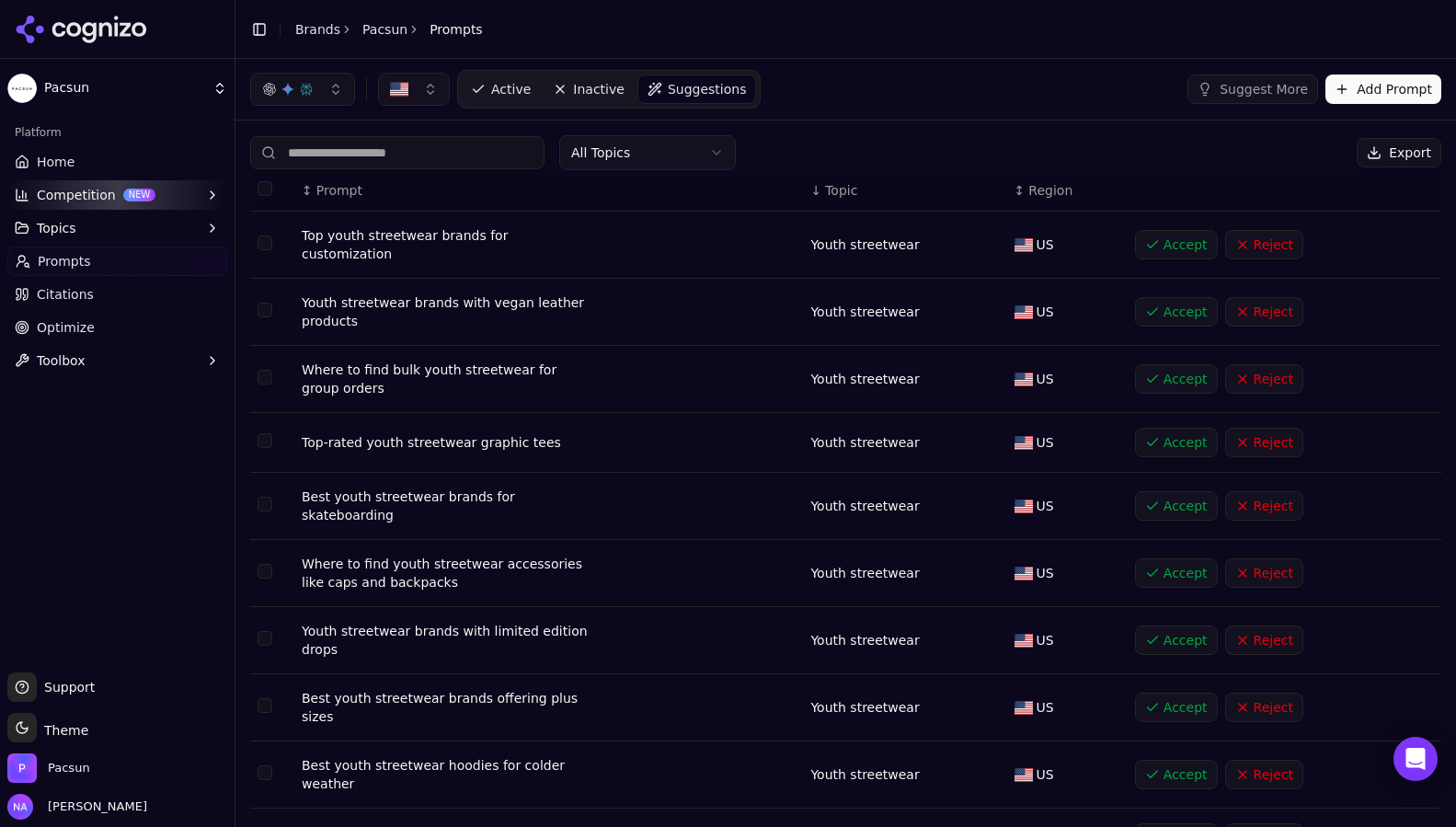
scroll to position [78, 0]
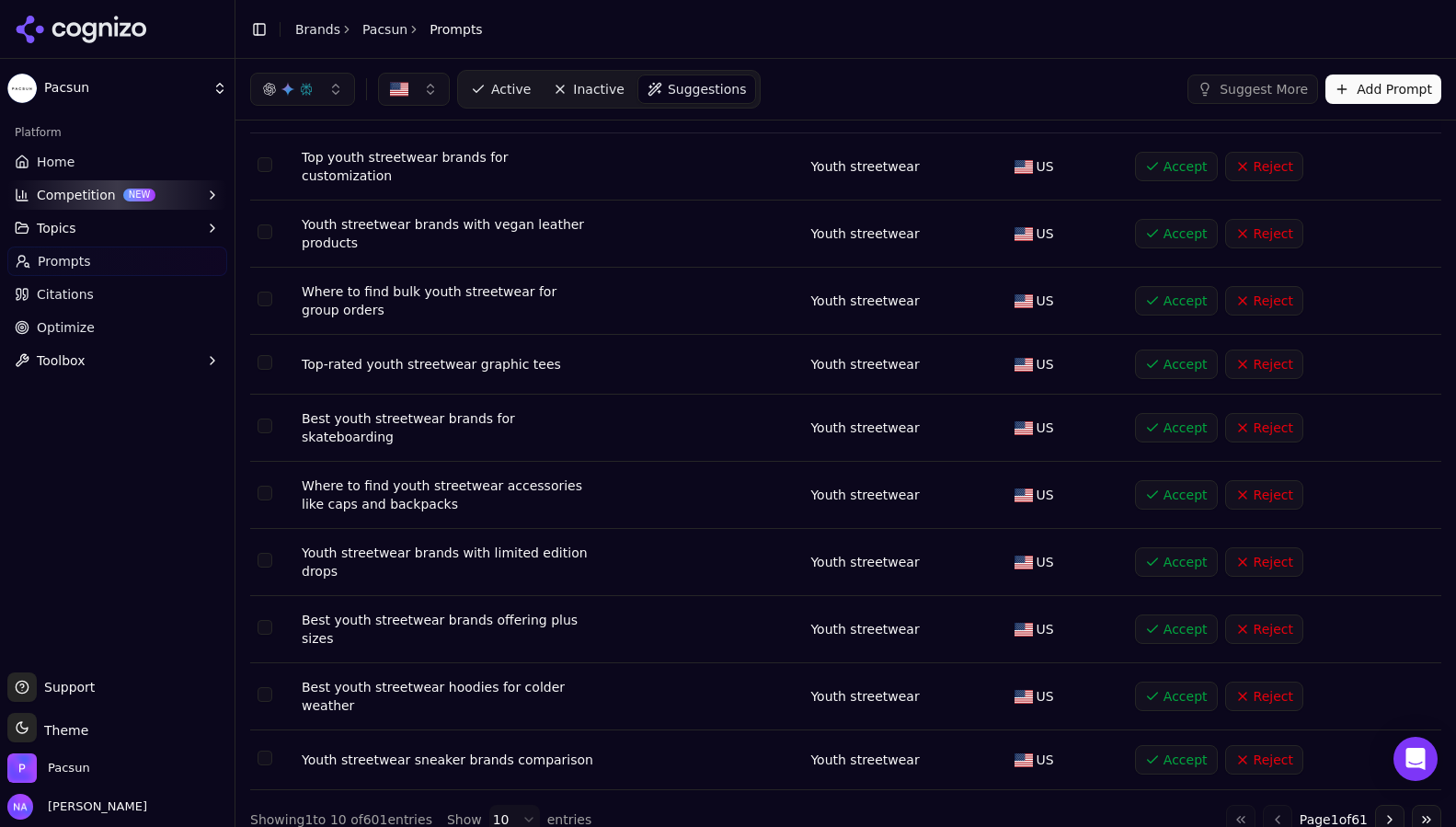
click at [1186, 681] on button "Accept" at bounding box center [1176, 696] width 83 height 30
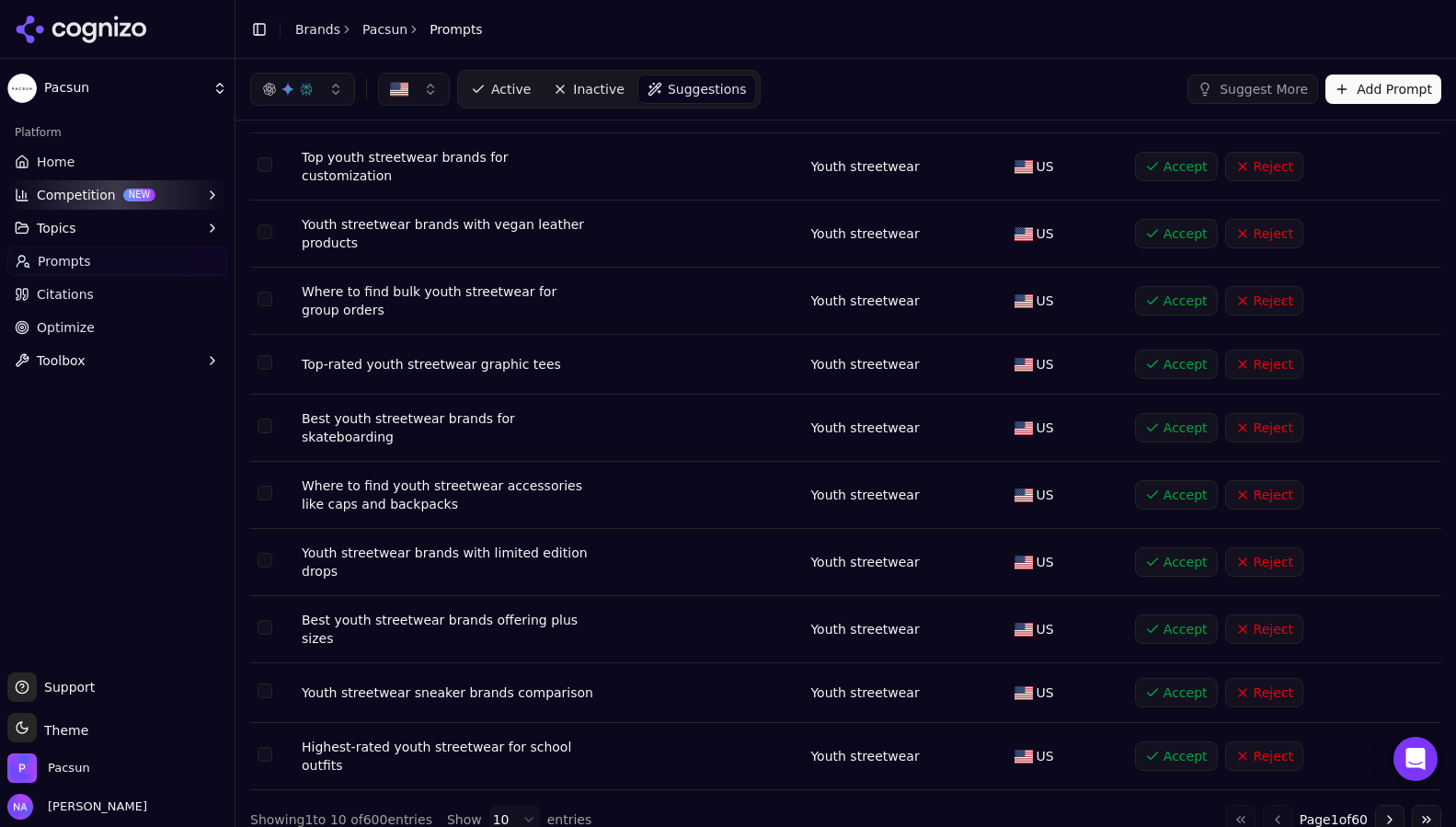
click at [1179, 559] on button "Accept" at bounding box center [1176, 562] width 83 height 30
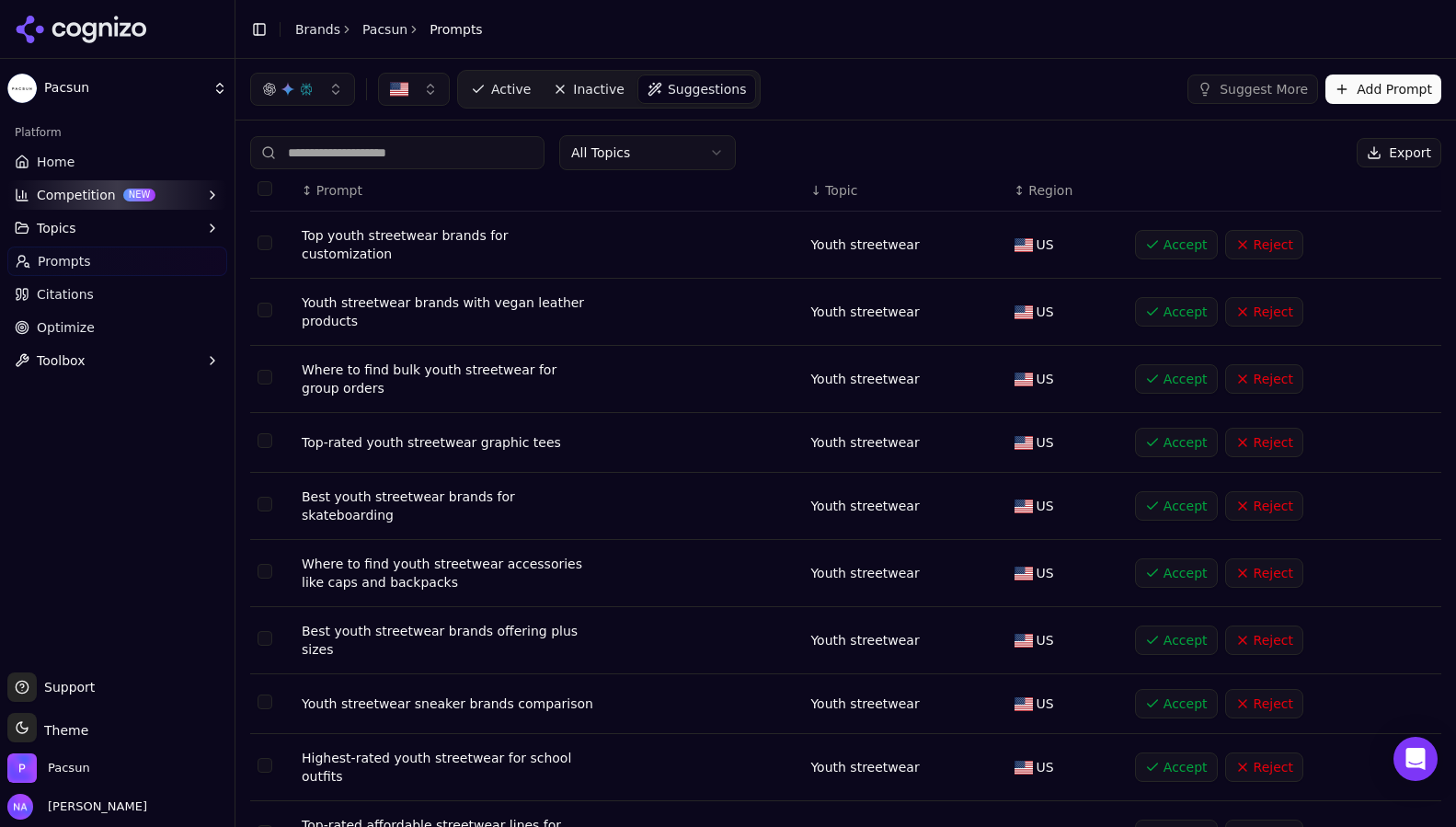
scroll to position [71, 0]
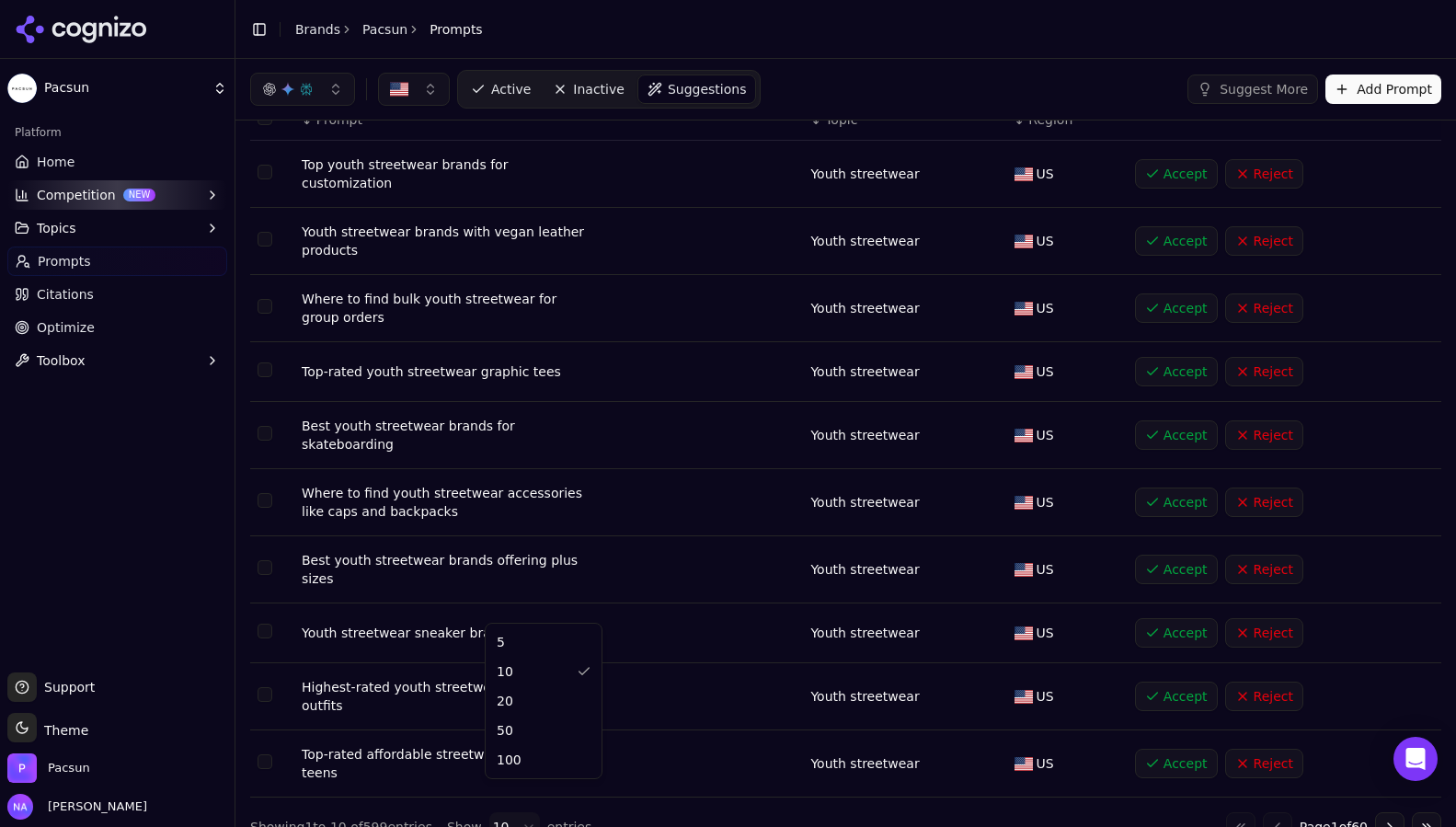
click at [527, 795] on html "Pacsun Platform Home Competition NEW Topics Prompts Citations Optimize Toolbox …" at bounding box center [728, 413] width 1456 height 827
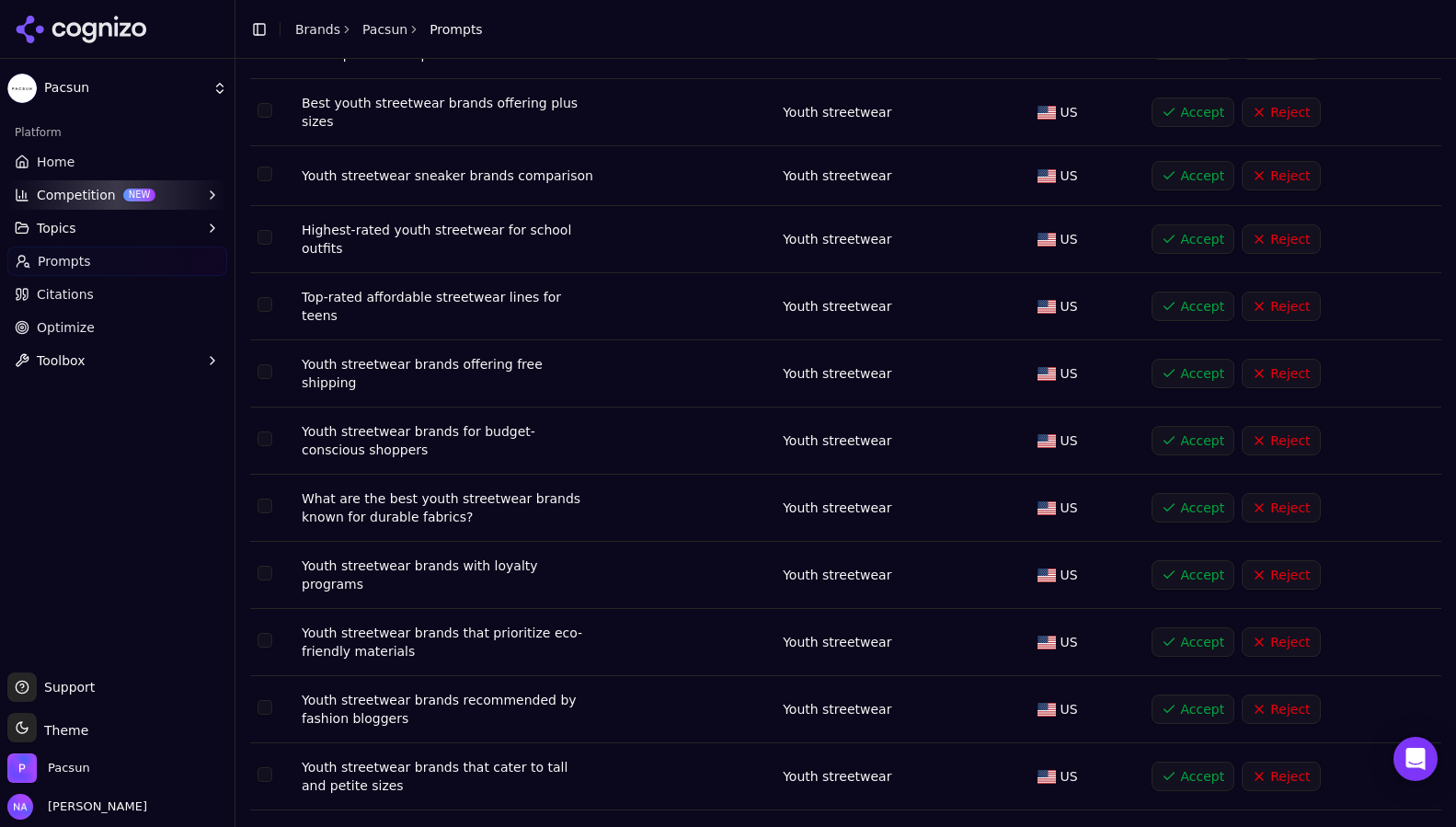
scroll to position [539, 0]
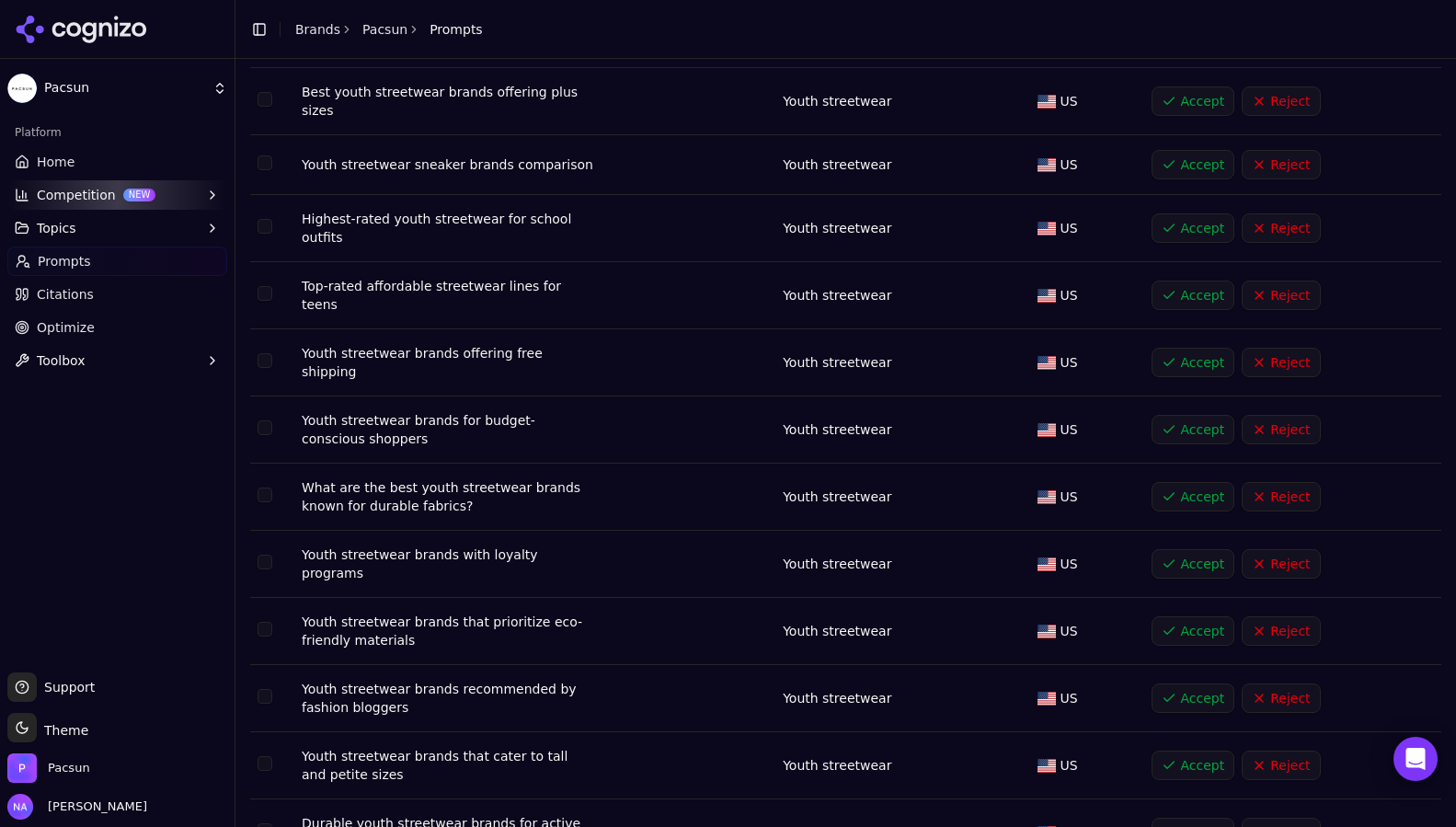
click at [1172, 348] on button "Accept" at bounding box center [1192, 363] width 83 height 30
click at [1190, 348] on button "Accept" at bounding box center [1192, 363] width 83 height 30
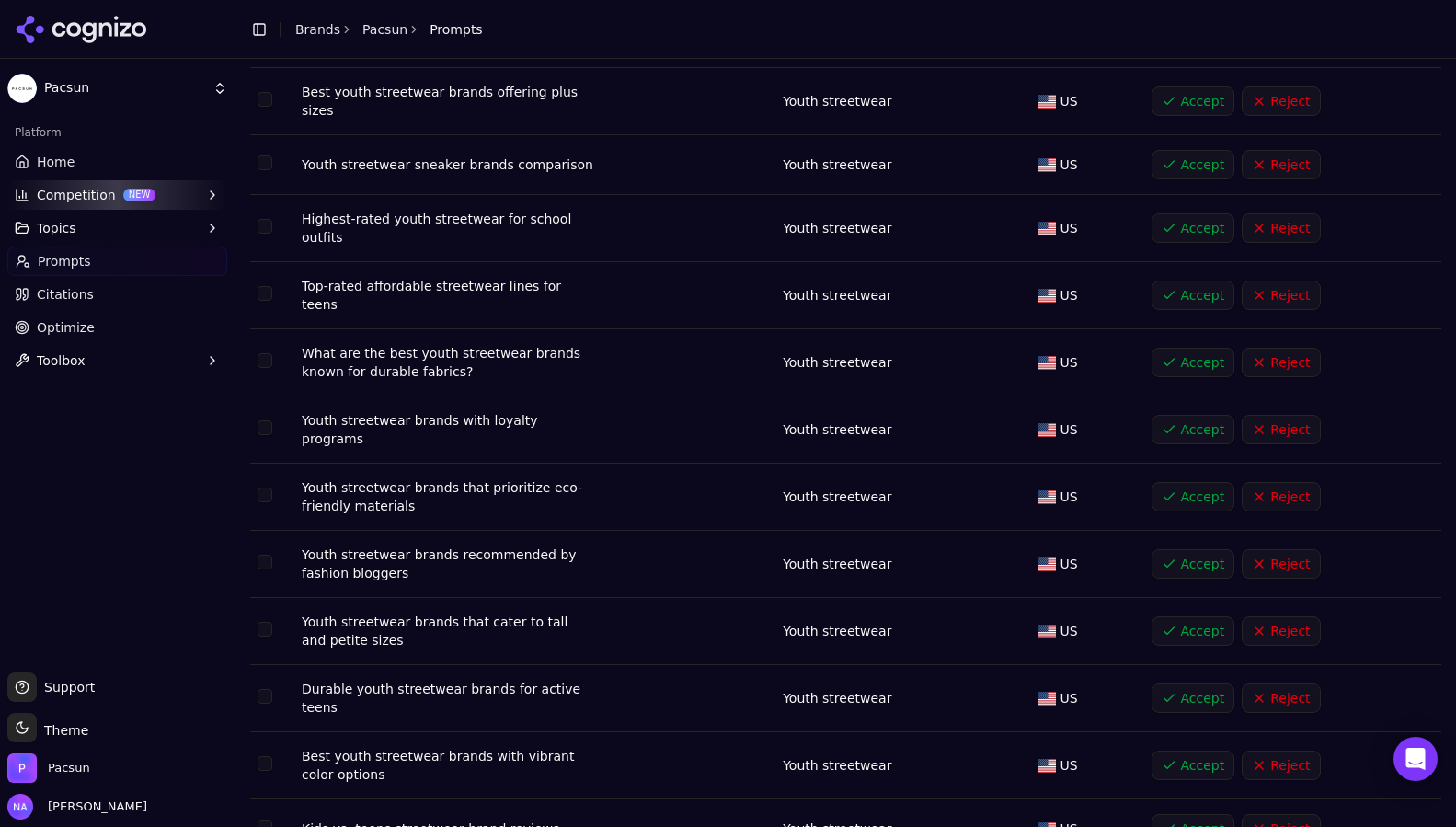
click at [1190, 348] on button "Accept" at bounding box center [1192, 363] width 83 height 30
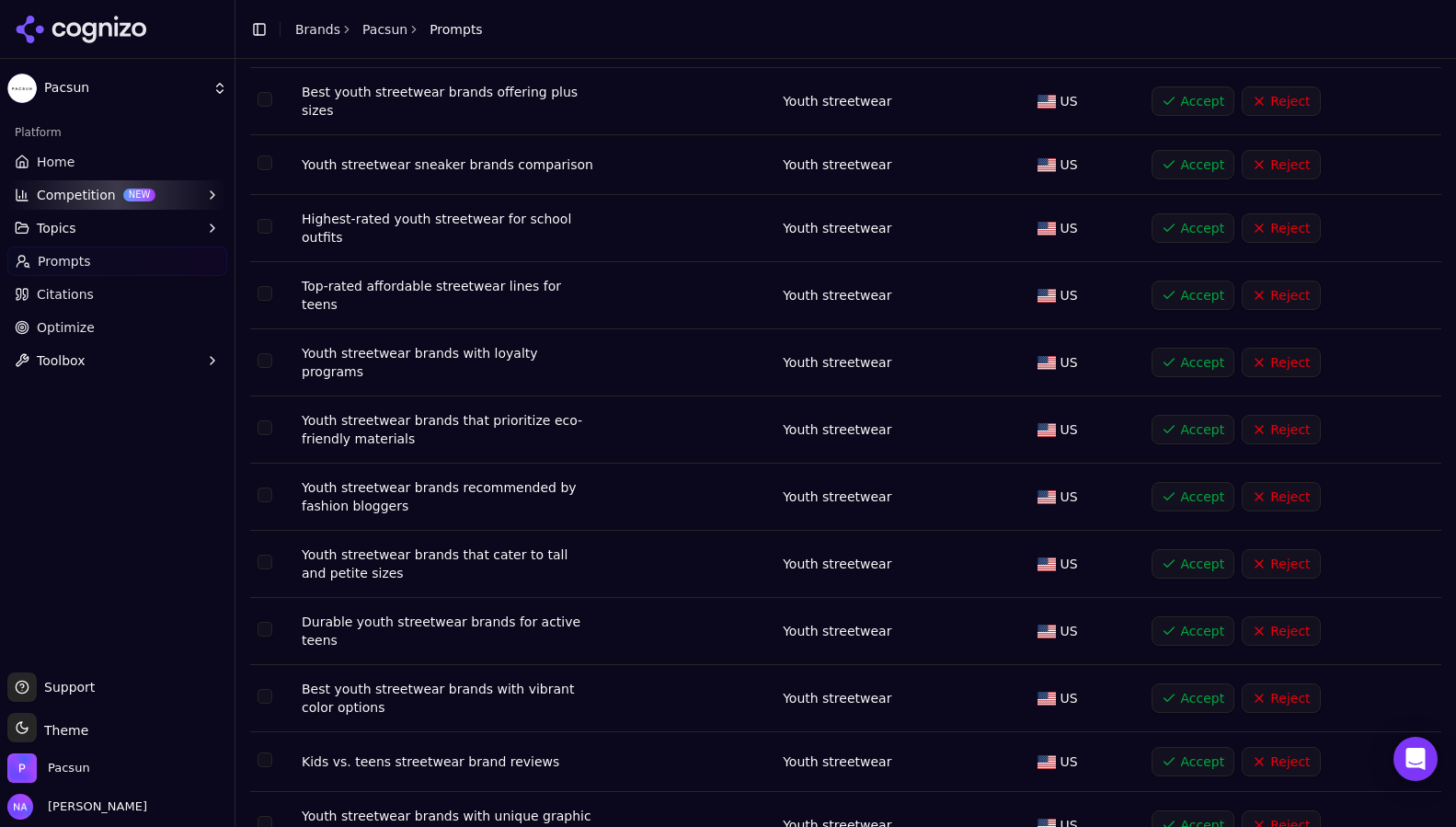
click at [1193, 549] on button "Accept" at bounding box center [1192, 564] width 83 height 30
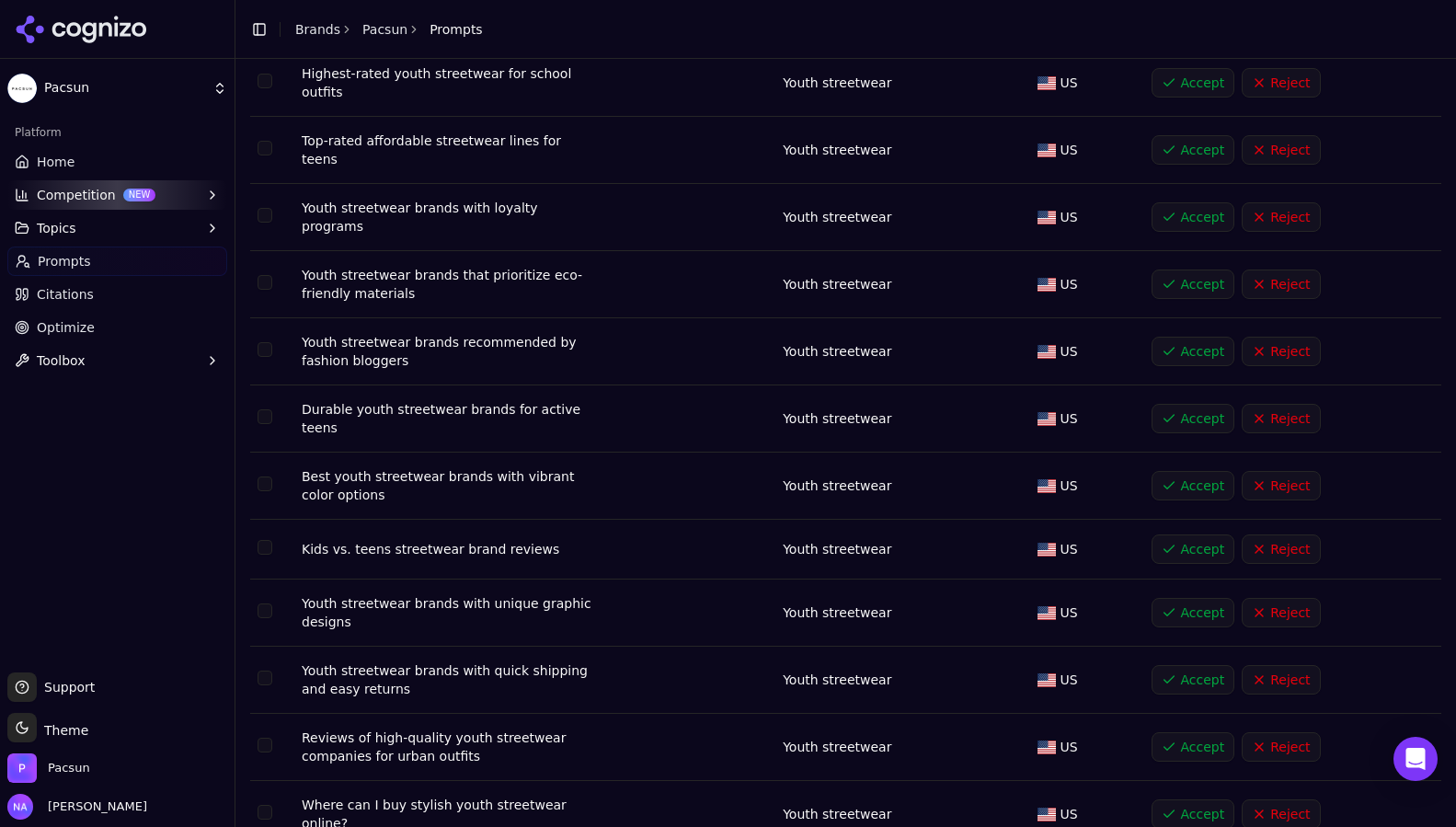
scroll to position [689, 0]
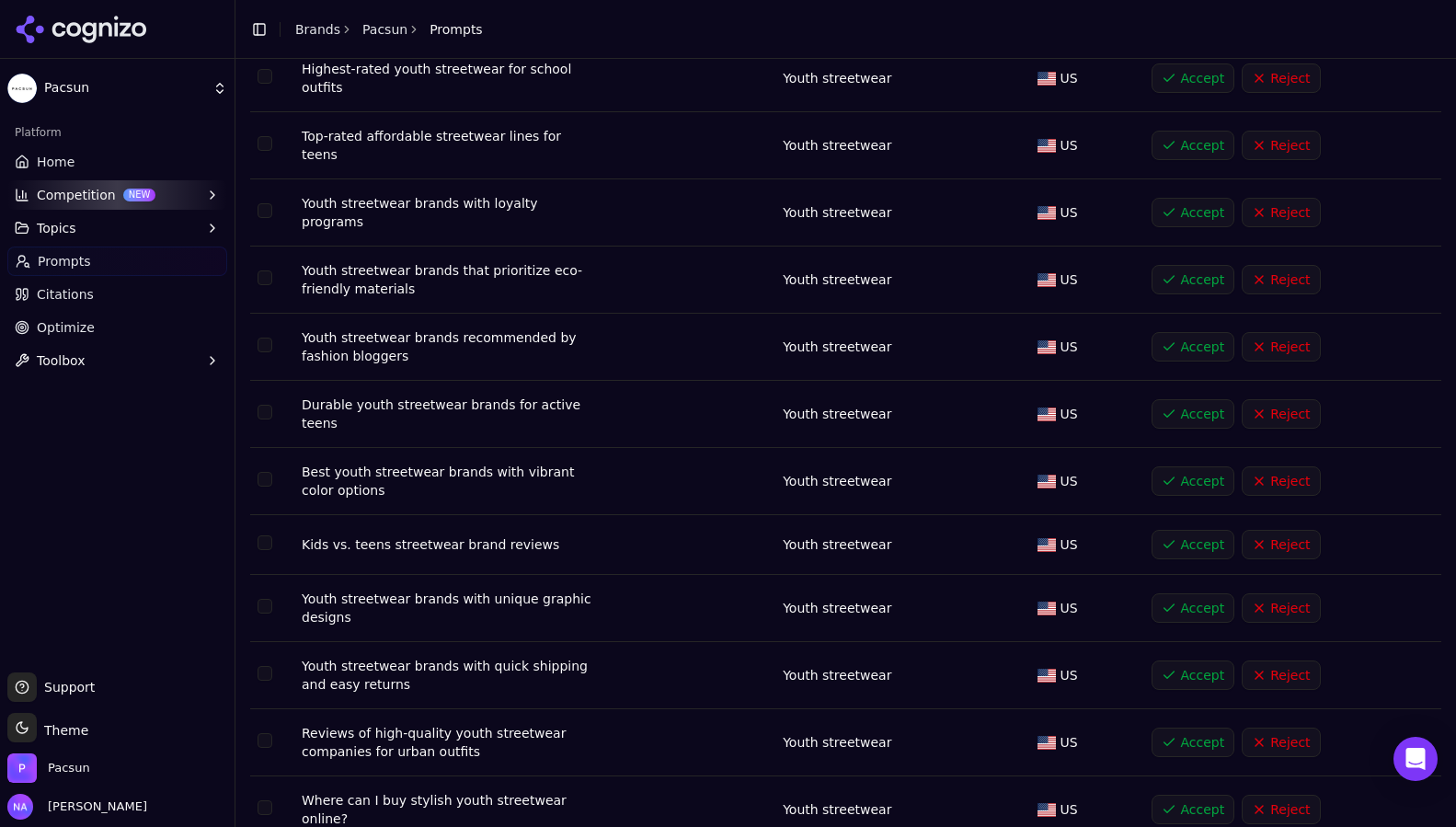
click at [1203, 661] on button "Accept" at bounding box center [1192, 676] width 83 height 30
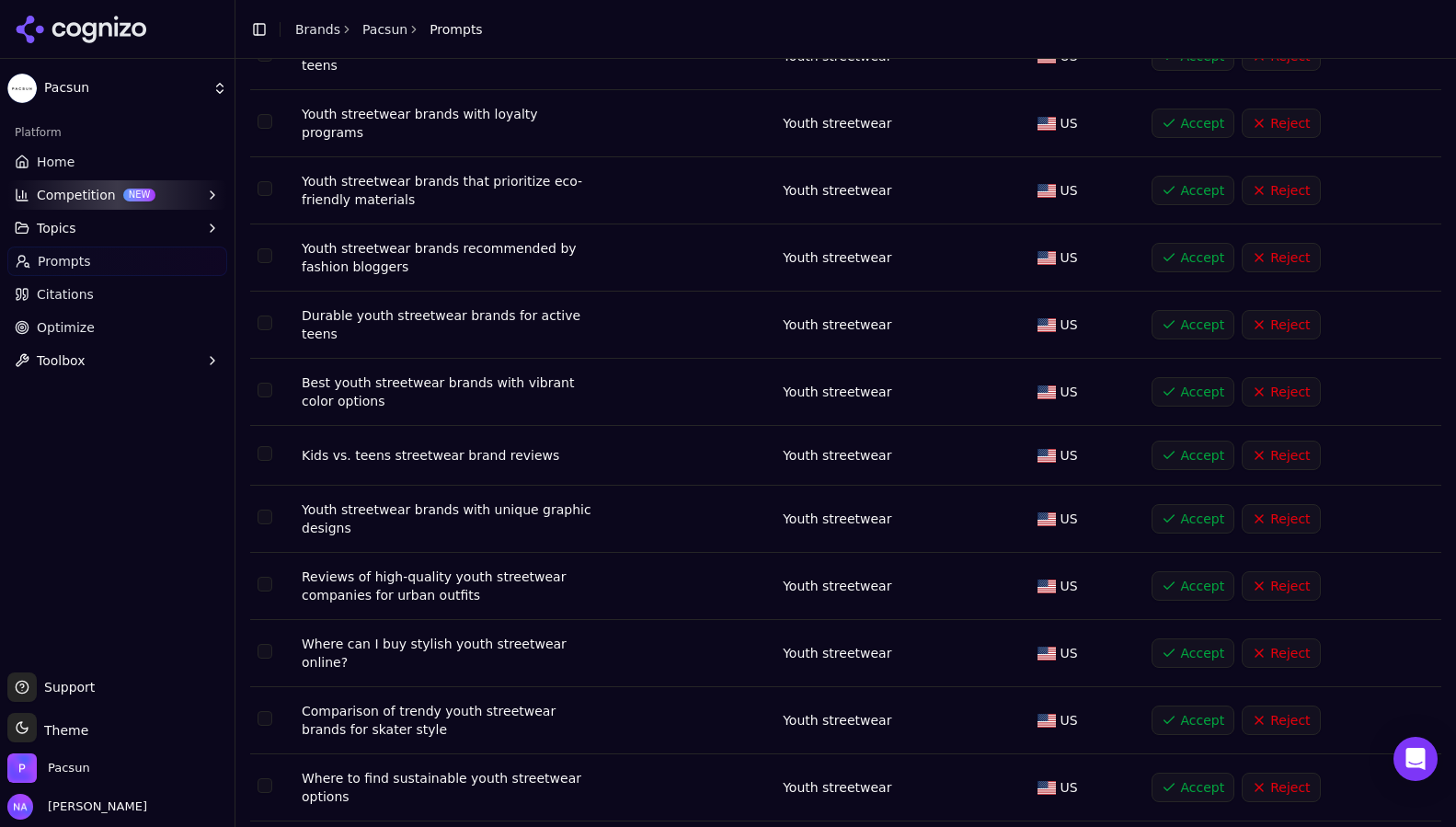
scroll to position [784, 0]
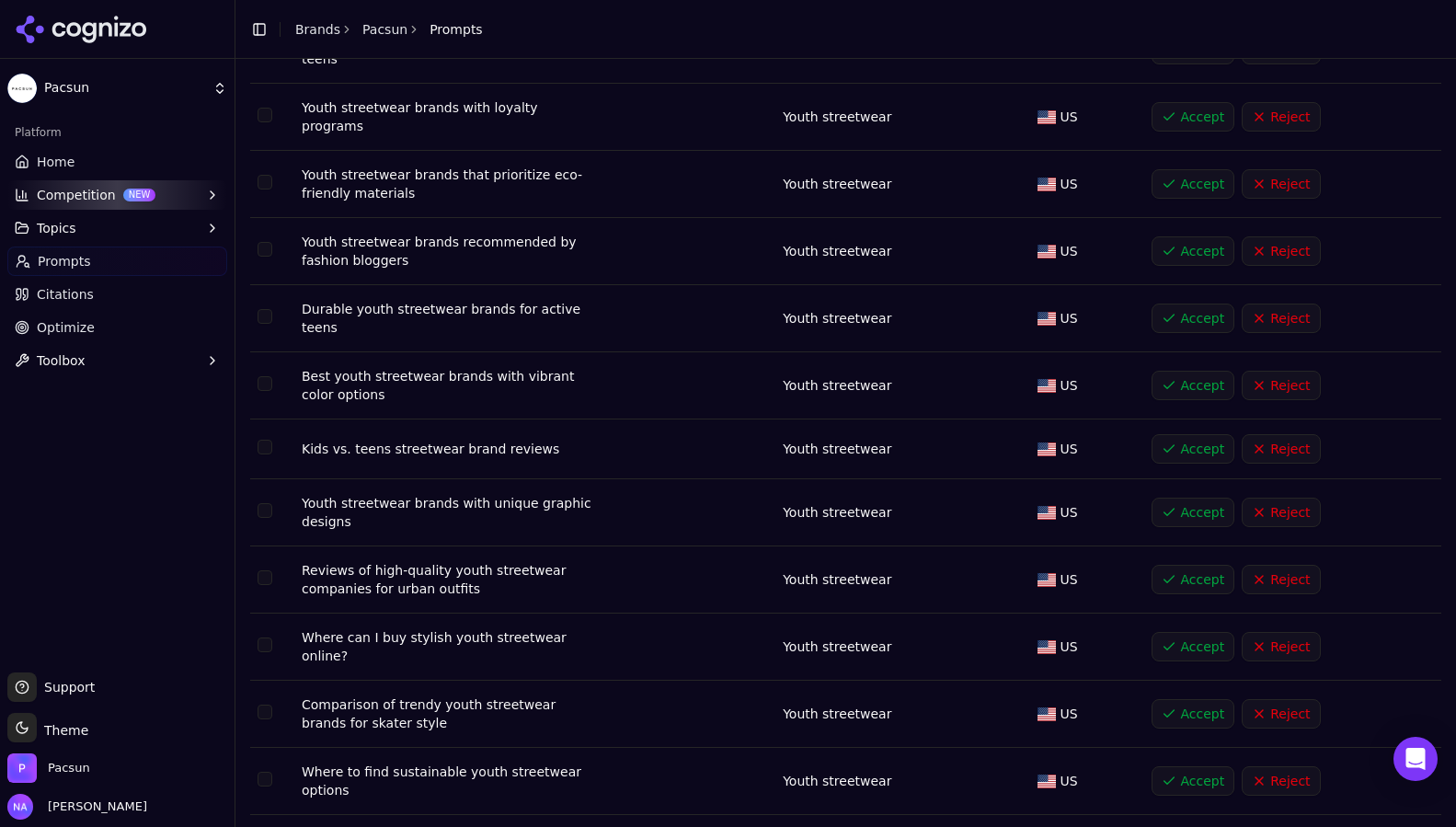
click at [1200, 767] on button "Accept" at bounding box center [1192, 782] width 83 height 30
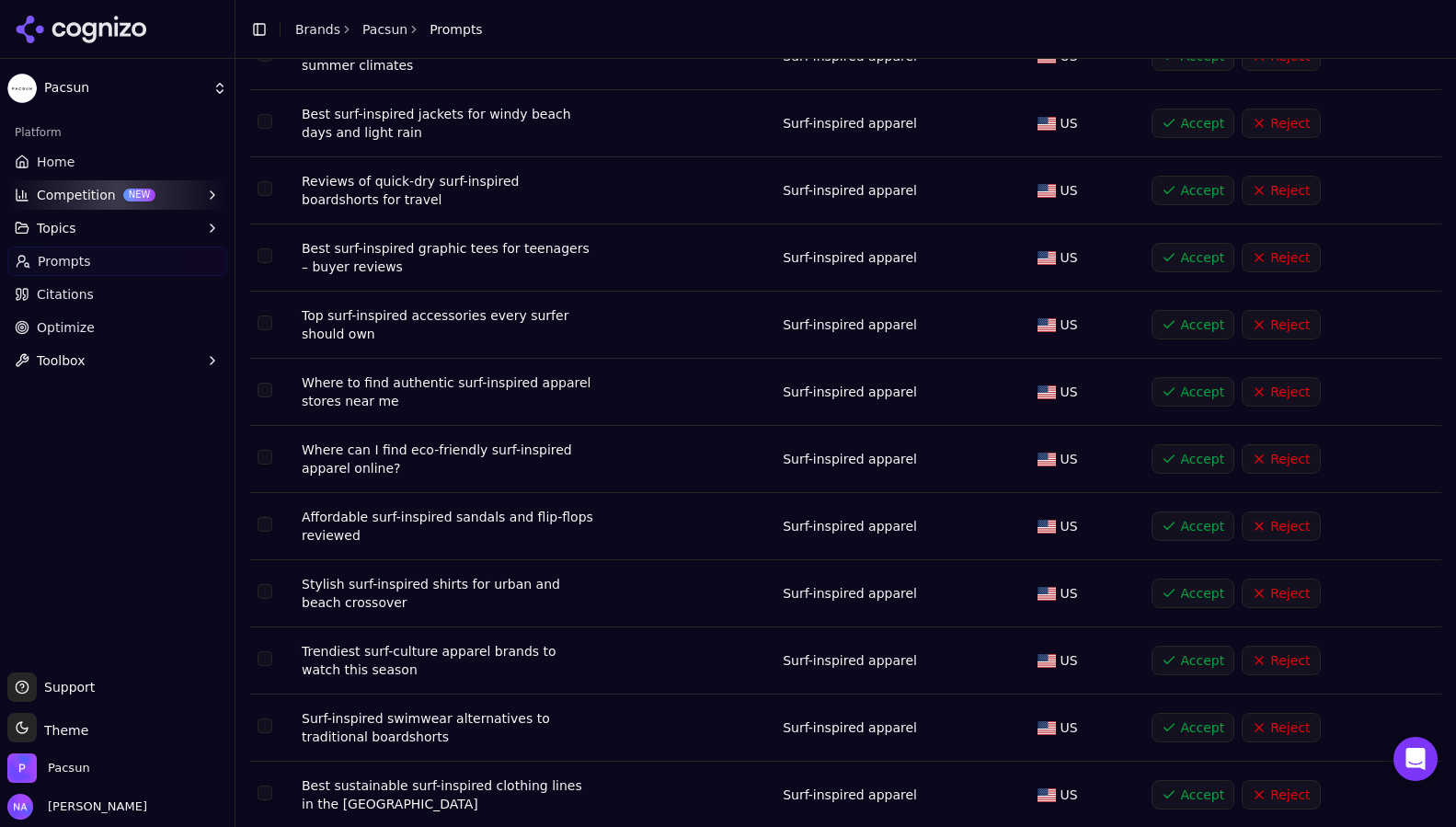
scroll to position [1914, 0]
click at [1201, 645] on button "Accept" at bounding box center [1192, 660] width 83 height 30
click at [1194, 577] on button "Accept" at bounding box center [1192, 592] width 83 height 30
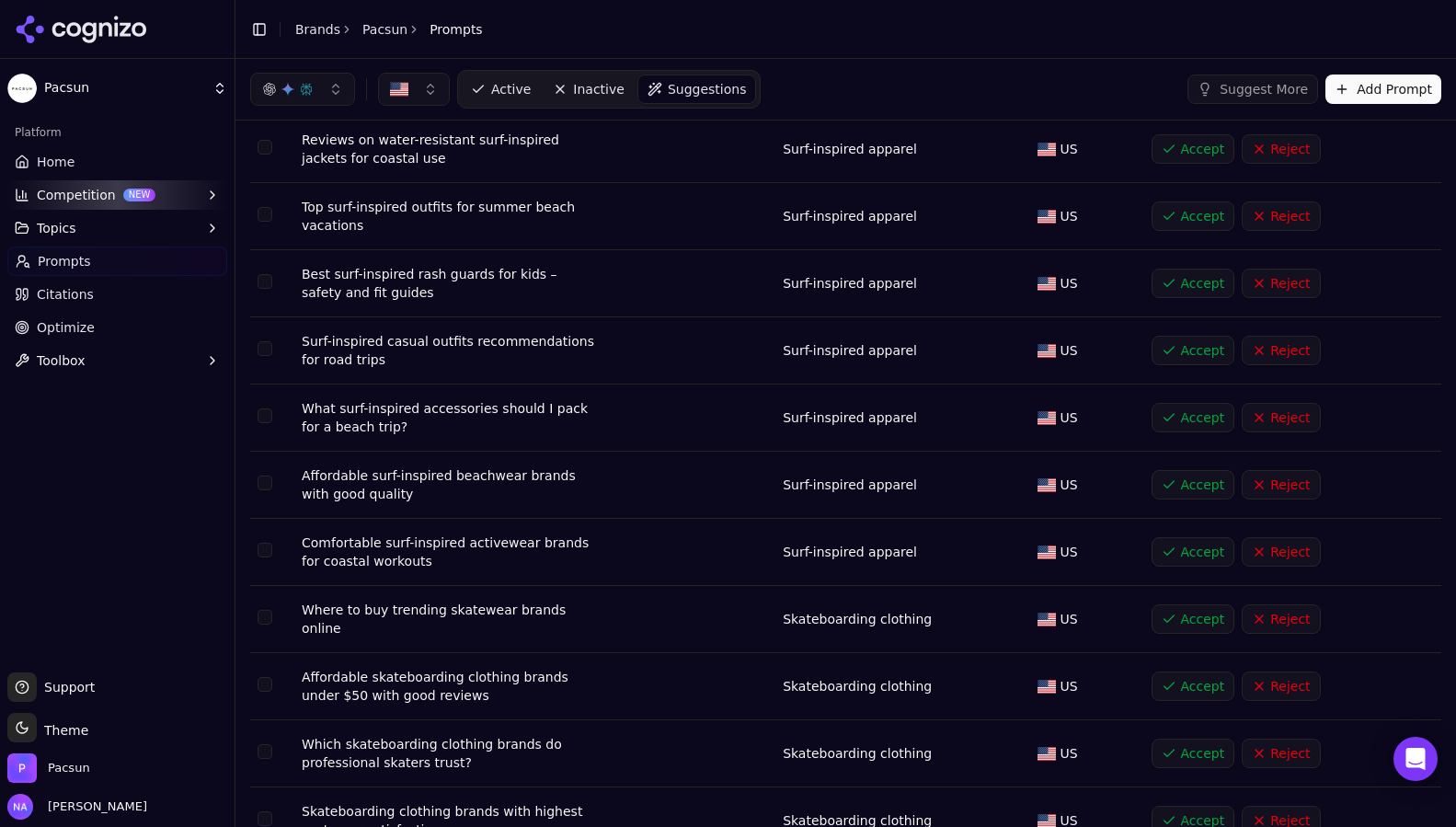
scroll to position [2960, 0]
click at [1192, 606] on button "Accept" at bounding box center [1192, 621] width 83 height 30
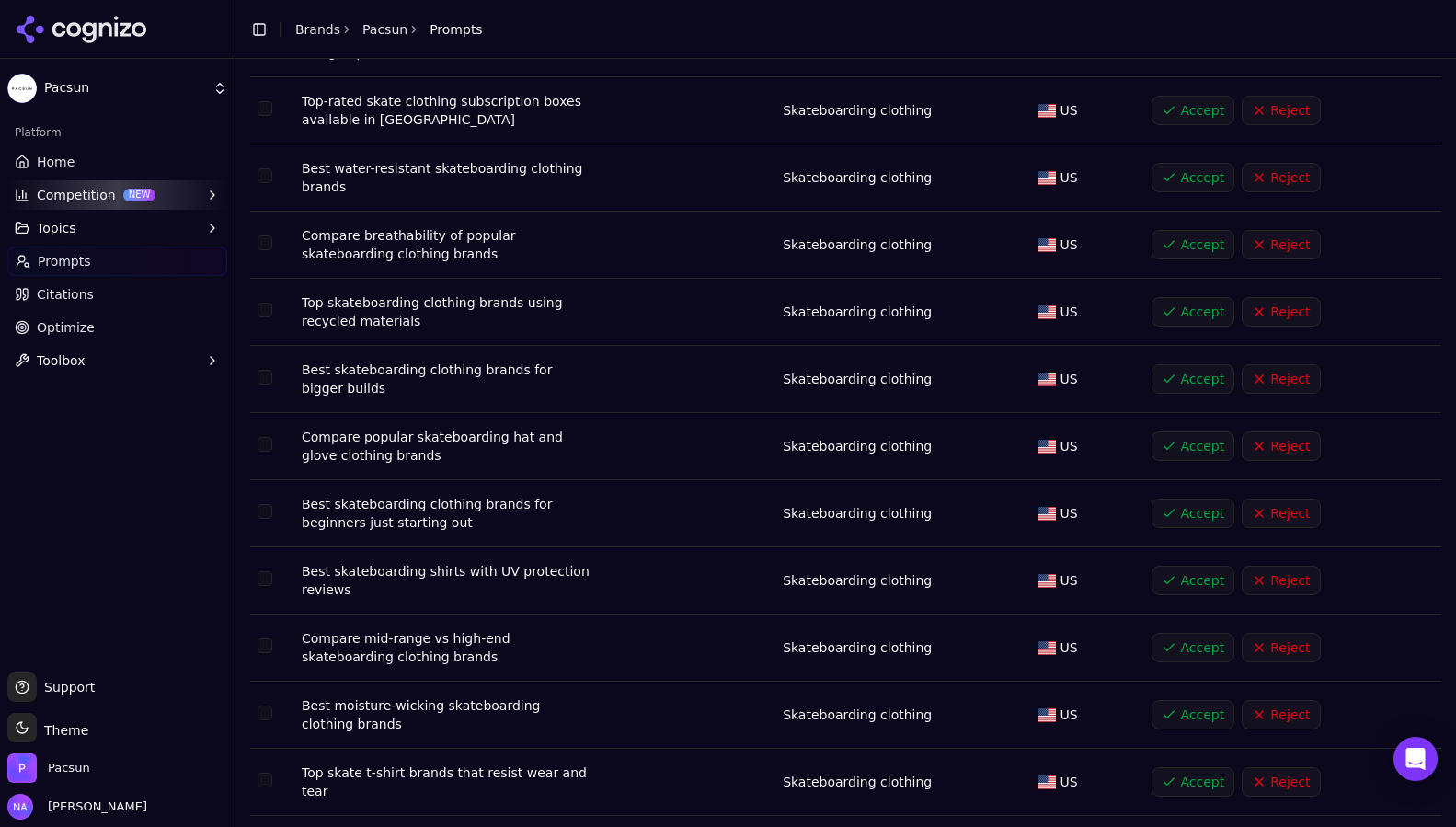
scroll to position [3814, 0]
